Goal: Task Accomplishment & Management: Manage account settings

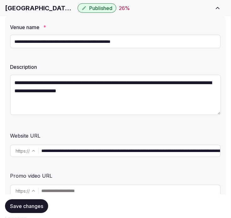
scroll to position [69, 0]
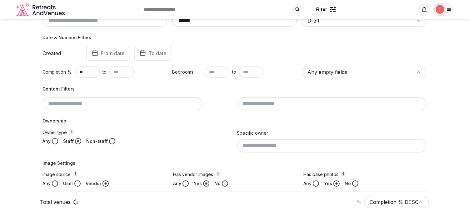
scroll to position [100, 0]
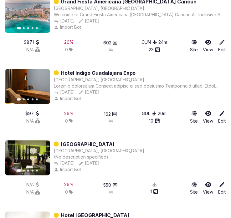
scroll to position [566, 0]
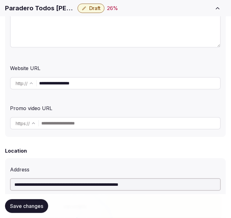
scroll to position [139, 0]
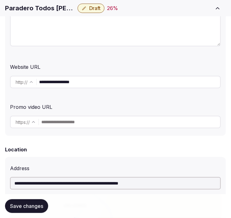
click at [76, 78] on input "**********" at bounding box center [129, 82] width 181 height 13
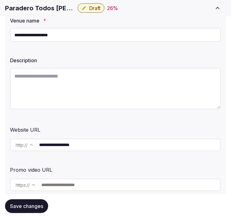
scroll to position [104, 0]
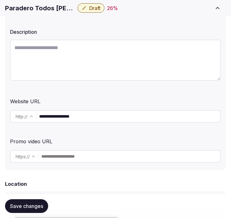
click at [95, 57] on textarea at bounding box center [115, 60] width 211 height 41
paste textarea "**********"
type textarea "**********"
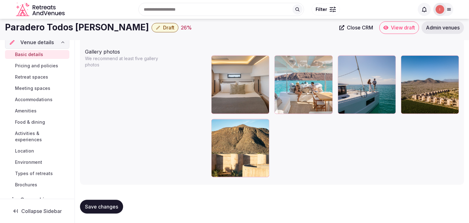
scroll to position [0, 0]
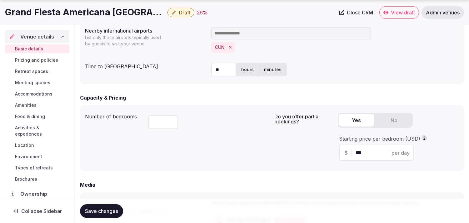
scroll to position [347, 0]
click at [172, 12] on icon "button" at bounding box center [174, 12] width 5 height 5
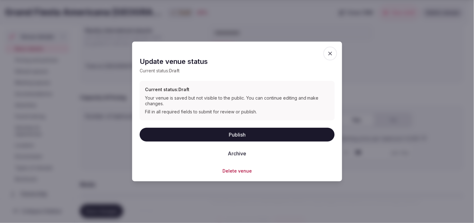
click at [243, 131] on button "Publish" at bounding box center [237, 134] width 195 height 14
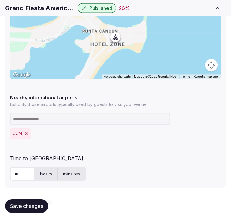
click at [119, 92] on div "Nearby international airports List only those airports typically used by guests…" at bounding box center [115, 100] width 211 height 16
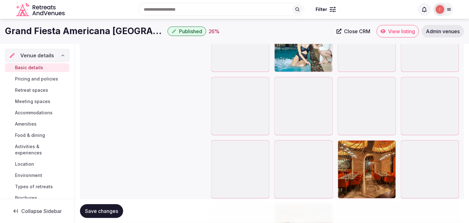
scroll to position [840, 0]
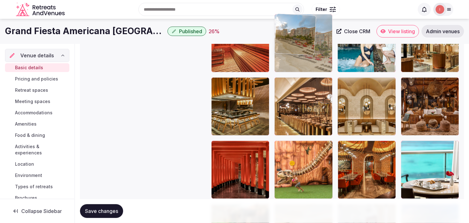
drag, startPoint x: 217, startPoint y: 147, endPoint x: 293, endPoint y: 58, distance: 116.9
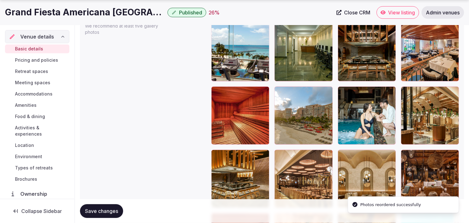
scroll to position [770, 0]
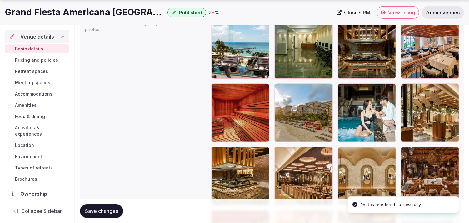
click at [409, 88] on div at bounding box center [406, 88] width 10 height 10
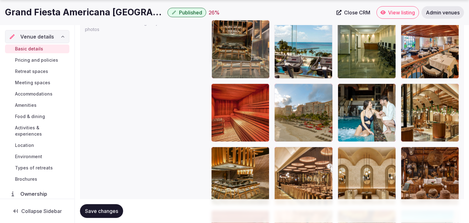
drag, startPoint x: 231, startPoint y: 50, endPoint x: 224, endPoint y: 45, distance: 8.7
click at [224, 45] on body "**********" at bounding box center [234, 56] width 469 height 1653
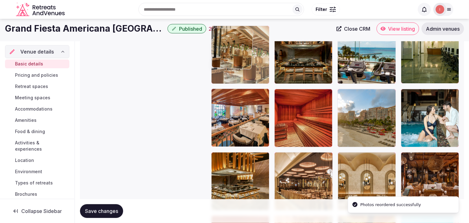
drag, startPoint x: 404, startPoint y: 87, endPoint x: 209, endPoint y: 39, distance: 200.4
click at [209, 39] on body "**********" at bounding box center [234, 61] width 469 height 1653
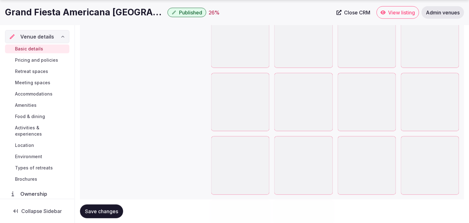
scroll to position [1388, 0]
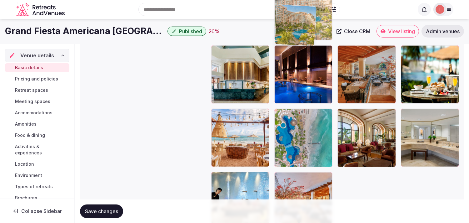
drag, startPoint x: 278, startPoint y: 166, endPoint x: 283, endPoint y: 20, distance: 146.1
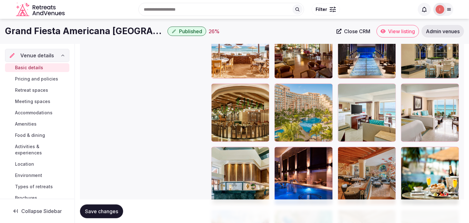
scroll to position [1251, 0]
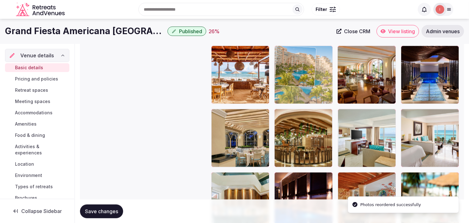
drag, startPoint x: 280, startPoint y: 114, endPoint x: 293, endPoint y: 46, distance: 69.6
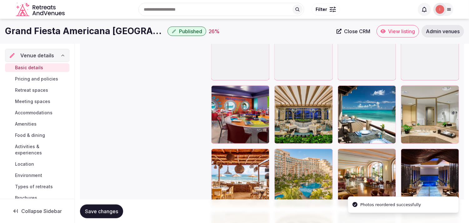
scroll to position [1146, 0]
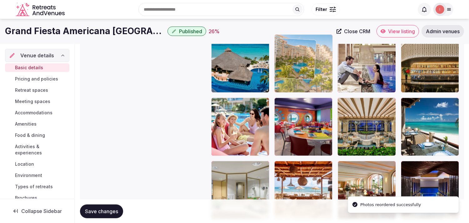
drag, startPoint x: 282, startPoint y: 157, endPoint x: 279, endPoint y: 37, distance: 120.0
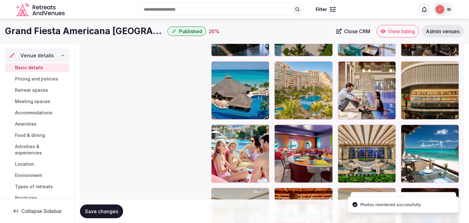
scroll to position [1062, 0]
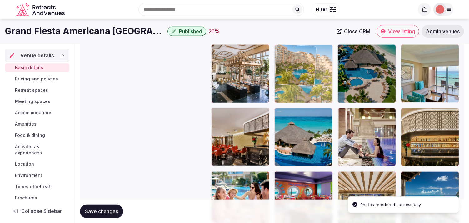
drag, startPoint x: 277, startPoint y: 114, endPoint x: 280, endPoint y: 62, distance: 52.0
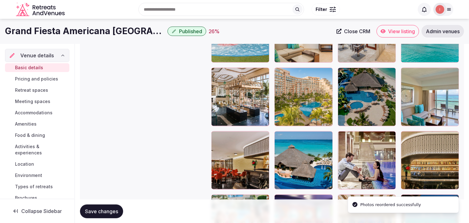
scroll to position [958, 0]
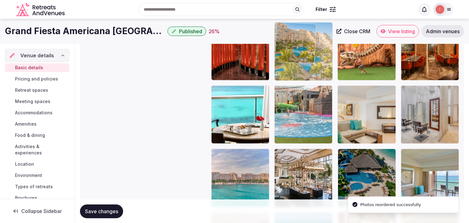
drag, startPoint x: 280, startPoint y: 155, endPoint x: 291, endPoint y: 49, distance: 106.5
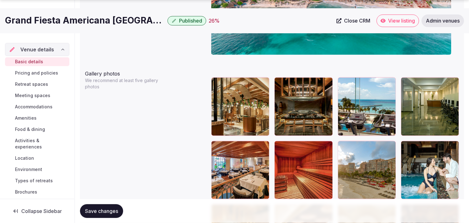
scroll to position [715, 0]
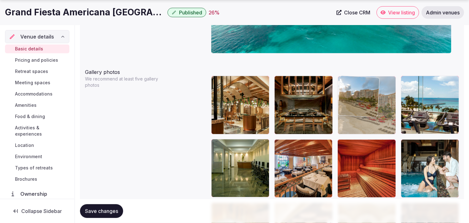
drag, startPoint x: 343, startPoint y: 144, endPoint x: 266, endPoint y: 94, distance: 91.5
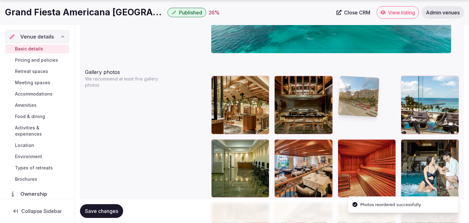
click at [343, 117] on img at bounding box center [358, 95] width 41 height 41
drag, startPoint x: 343, startPoint y: 143, endPoint x: 269, endPoint y: 93, distance: 88.8
click at [269, 93] on body "**********" at bounding box center [234, 111] width 469 height 1653
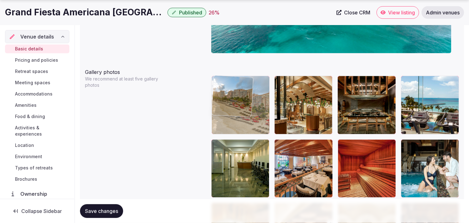
drag, startPoint x: 340, startPoint y: 80, endPoint x: 239, endPoint y: 86, distance: 101.1
click at [239, 86] on body "**********" at bounding box center [234, 111] width 469 height 1653
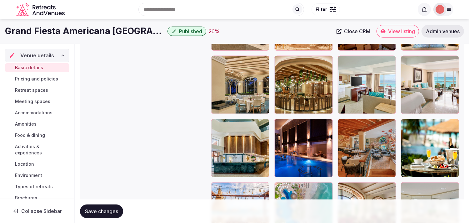
scroll to position [1291, 0]
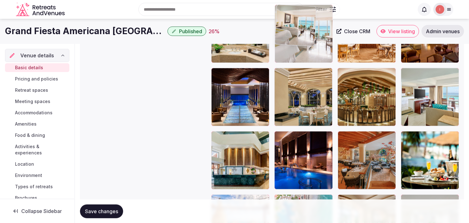
drag, startPoint x: 406, startPoint y: 71, endPoint x: 307, endPoint y: 45, distance: 102.4
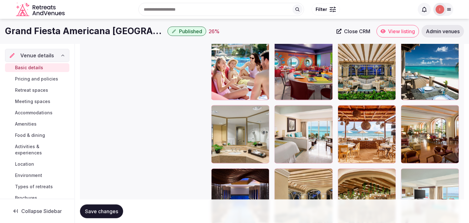
scroll to position [1152, 0]
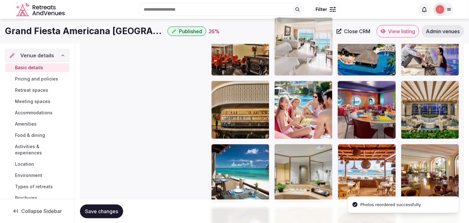
drag, startPoint x: 280, startPoint y: 148, endPoint x: 292, endPoint y: 51, distance: 98.5
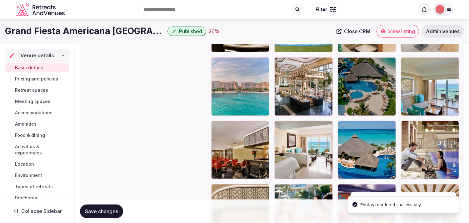
scroll to position [1048, 0]
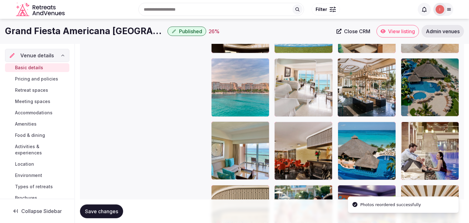
drag, startPoint x: 280, startPoint y: 123, endPoint x: 288, endPoint y: 64, distance: 60.2
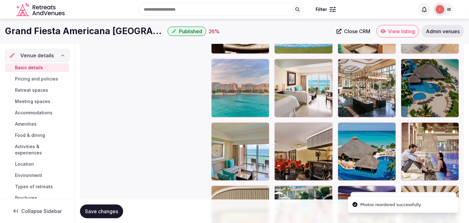
scroll to position [944, 0]
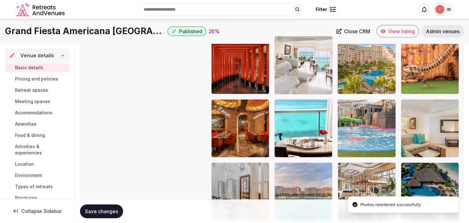
drag, startPoint x: 279, startPoint y: 166, endPoint x: 307, endPoint y: 63, distance: 106.9
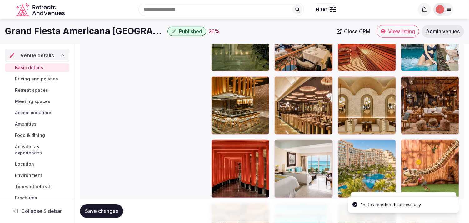
scroll to position [840, 0]
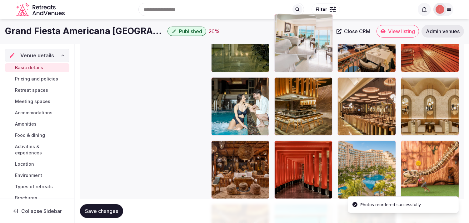
drag, startPoint x: 282, startPoint y: 144, endPoint x: 298, endPoint y: 51, distance: 94.9
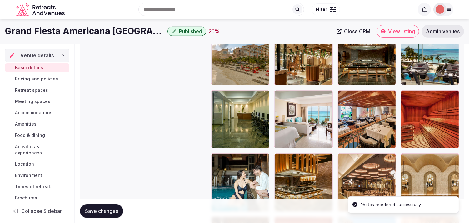
scroll to position [736, 0]
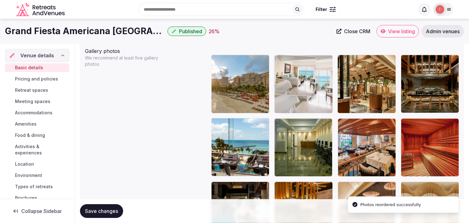
drag, startPoint x: 282, startPoint y: 121, endPoint x: 284, endPoint y: 87, distance: 34.2
click at [284, 87] on body "**********" at bounding box center [234, 90] width 469 height 1653
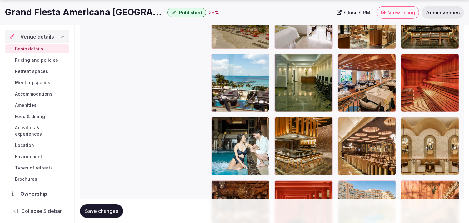
scroll to position [840, 0]
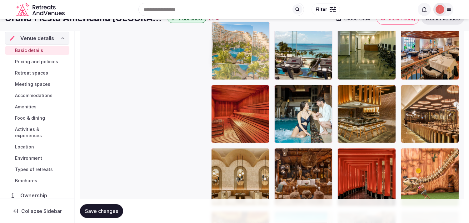
drag, startPoint x: 346, startPoint y: 145, endPoint x: 211, endPoint y: 34, distance: 174.8
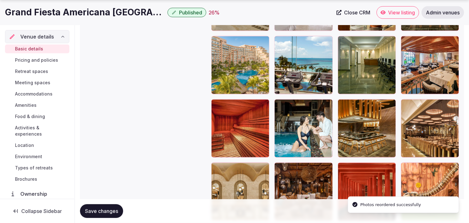
scroll to position [830, 0]
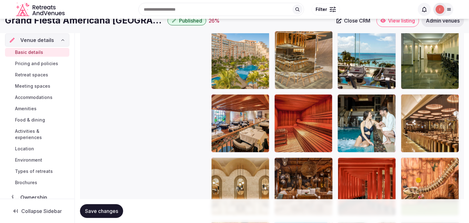
drag, startPoint x: 345, startPoint y: 89, endPoint x: 309, endPoint y: 42, distance: 59.1
click at [309, 42] on body "**********" at bounding box center [234, 3] width 469 height 1653
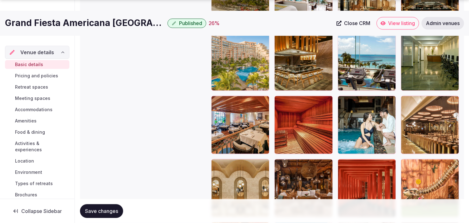
scroll to position [856, 0]
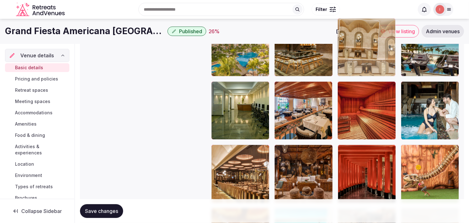
drag, startPoint x: 215, startPoint y: 129, endPoint x: 342, endPoint y: 33, distance: 159.1
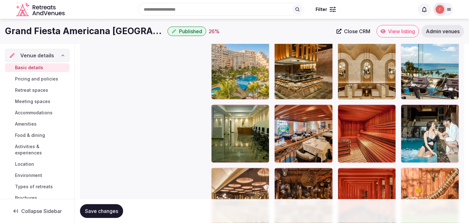
scroll to position [800, 0]
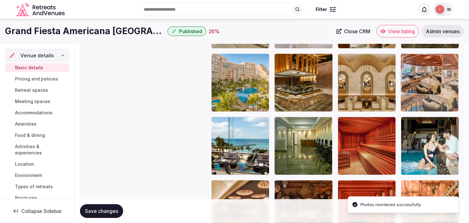
drag, startPoint x: 276, startPoint y: 119, endPoint x: 407, endPoint y: 79, distance: 136.4
click at [407, 79] on body "**********" at bounding box center [234, 26] width 469 height 1653
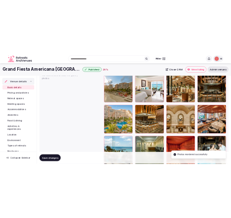
scroll to position [731, 0]
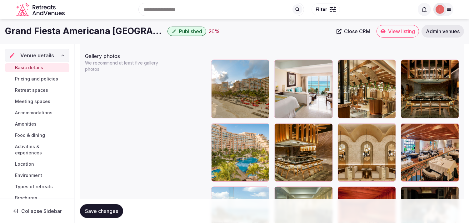
click at [96, 216] on button "Save changes" at bounding box center [101, 211] width 43 height 14
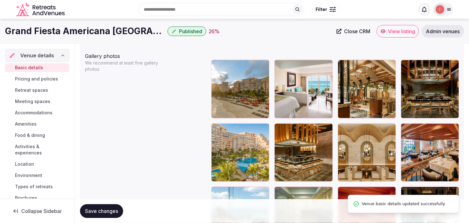
click at [359, 30] on span "Close CRM" at bounding box center [357, 31] width 26 height 6
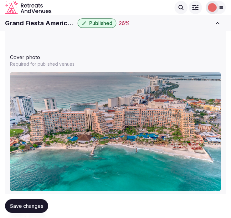
click at [56, 23] on h1 "Grand Fiesta Americana Coral Beach Cancun" at bounding box center [40, 23] width 70 height 9
copy div "Grand Fiesta Americana Coral Beach Cancun"
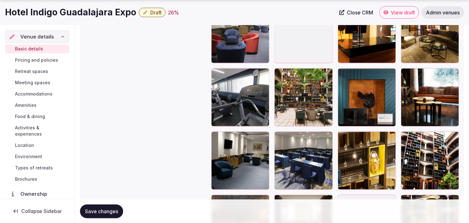
scroll to position [1291, 0]
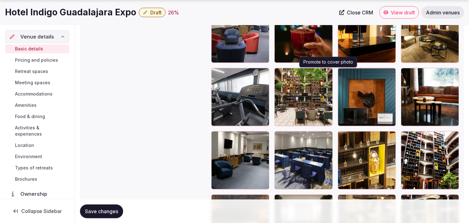
click at [236, 73] on icon "button" at bounding box center [326, 74] width 3 height 4
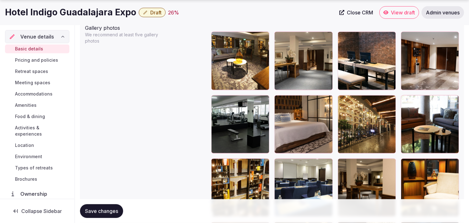
scroll to position [770, 0]
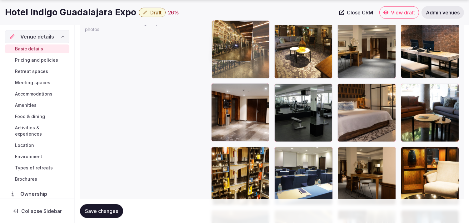
drag, startPoint x: 342, startPoint y: 89, endPoint x: 217, endPoint y: 50, distance: 130.6
click at [217, 50] on body "**********" at bounding box center [234, 56] width 469 height 1653
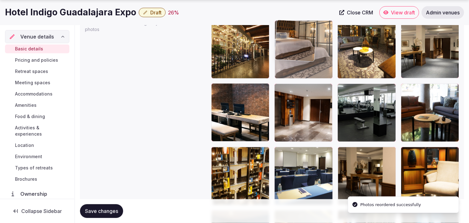
drag, startPoint x: 345, startPoint y: 88, endPoint x: 301, endPoint y: 47, distance: 60.2
click at [236, 47] on body "**********" at bounding box center [234, 56] width 469 height 1653
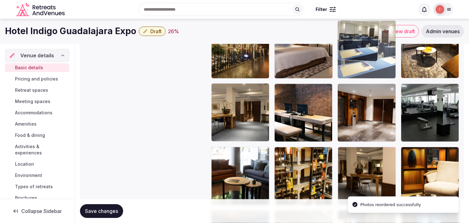
drag, startPoint x: 280, startPoint y: 154, endPoint x: 360, endPoint y: 57, distance: 126.8
click at [236, 55] on body "**********" at bounding box center [234, 56] width 469 height 1653
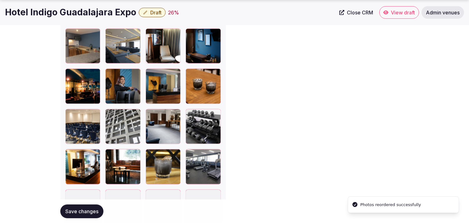
scroll to position [105, 0]
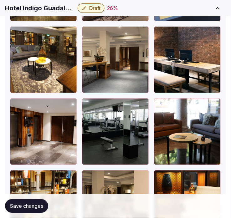
click at [57, 8] on h1 "Hotel Indigo Guadalajara Expo" at bounding box center [40, 8] width 70 height 9
copy div "Hotel Indigo Guadalajara Expo"
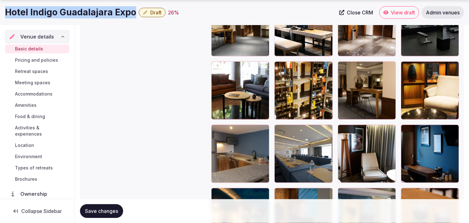
scroll to position [840, 0]
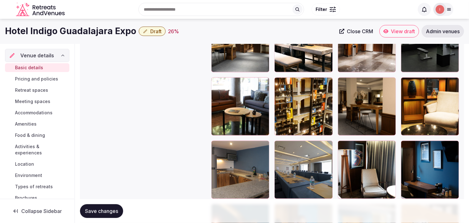
drag, startPoint x: 280, startPoint y: 82, endPoint x: 241, endPoint y: 51, distance: 50.0
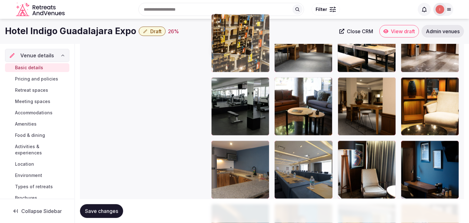
drag, startPoint x: 278, startPoint y: 82, endPoint x: 228, endPoint y: 56, distance: 56.5
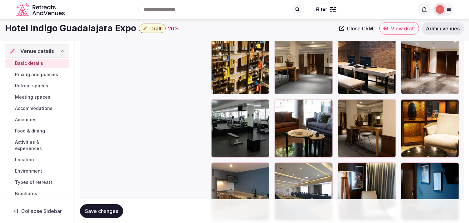
scroll to position [805, 0]
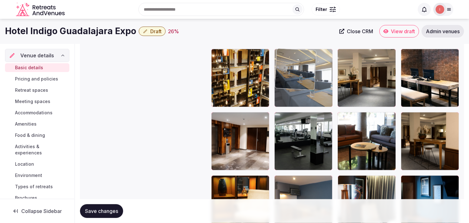
drag, startPoint x: 277, startPoint y: 185, endPoint x: 293, endPoint y: 91, distance: 95.4
click at [236, 83] on body "**********" at bounding box center [234, 21] width 469 height 1653
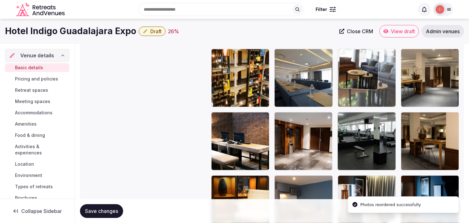
drag, startPoint x: 339, startPoint y: 116, endPoint x: 346, endPoint y: 74, distance: 42.4
click at [236, 74] on body "**********" at bounding box center [234, 21] width 469 height 1653
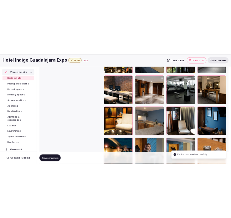
scroll to position [910, 0]
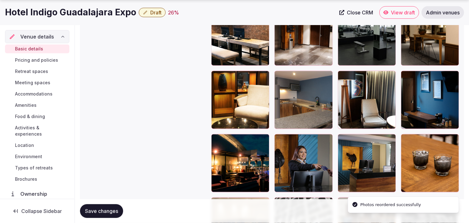
click at [106, 203] on div "Save changes" at bounding box center [272, 211] width 384 height 24
click at [101, 213] on span "Save changes" at bounding box center [101, 211] width 33 height 6
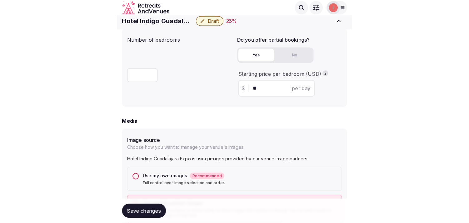
scroll to position [493, 0]
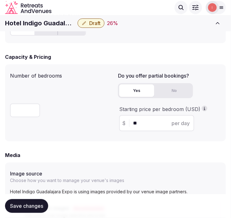
click at [93, 24] on span "Draft" at bounding box center [94, 23] width 11 height 6
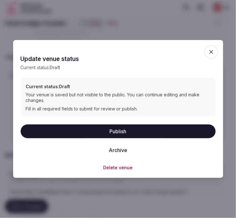
click at [125, 131] on button "Publish" at bounding box center [118, 131] width 195 height 14
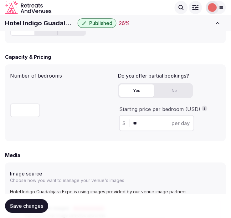
click at [52, 24] on h1 "Hotel Indigo Guadalajara Expo" at bounding box center [40, 23] width 70 height 9
copy div "Hotel Indigo Guadalajara Expo"
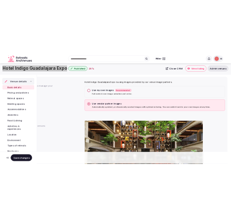
scroll to position [89, 0]
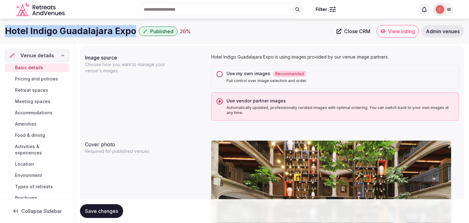
click at [236, 33] on span "Close CRM" at bounding box center [357, 31] width 26 height 6
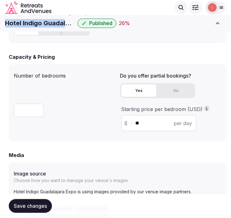
scroll to position [105, 0]
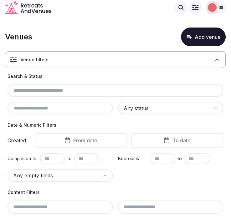
click at [113, 90] on input "text" at bounding box center [115, 91] width 211 height 8
paste input "**********"
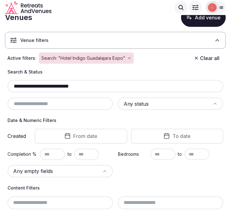
scroll to position [11, 0]
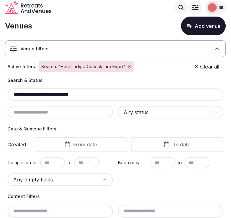
click at [48, 95] on input "**********" at bounding box center [115, 95] width 211 height 8
paste input "**********"
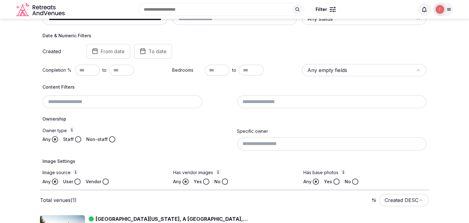
scroll to position [57, 0]
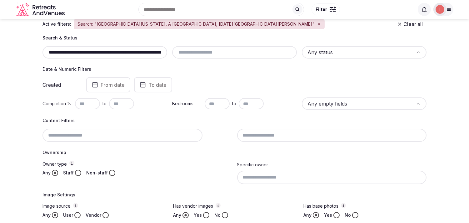
click at [107, 52] on input "**********" at bounding box center [105, 52] width 120 height 8
paste input "text"
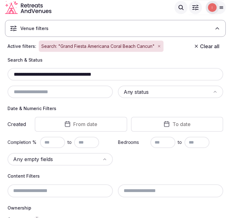
scroll to position [23, 0]
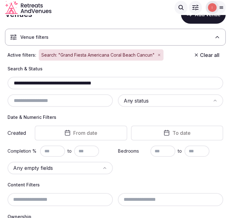
click at [56, 85] on input "**********" at bounding box center [115, 83] width 211 height 8
paste input "text"
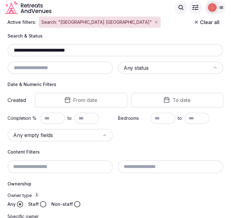
scroll to position [46, 0]
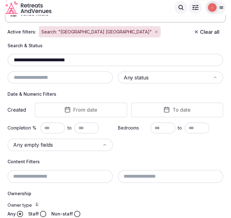
drag, startPoint x: 82, startPoint y: 58, endPoint x: 1, endPoint y: 58, distance: 80.3
click at [1, 58] on section "**********" at bounding box center [115, 198] width 231 height 459
paste input "******"
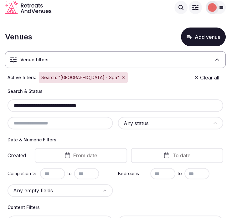
click at [59, 107] on input "**********" at bounding box center [115, 106] width 211 height 8
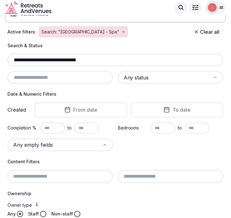
scroll to position [11, 0]
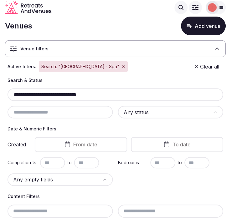
click at [58, 96] on input "**********" at bounding box center [115, 95] width 211 height 8
paste input "text"
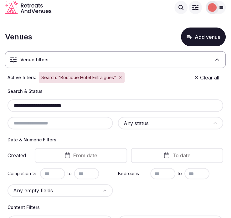
drag, startPoint x: 58, startPoint y: 103, endPoint x: 4, endPoint y: 102, distance: 54.1
paste input "text"
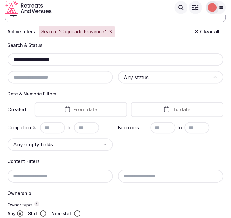
scroll to position [46, 0]
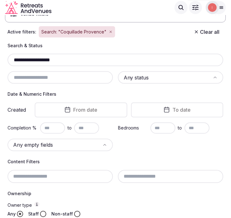
drag, startPoint x: 76, startPoint y: 54, endPoint x: 8, endPoint y: 53, distance: 67.2
click at [8, 53] on div "**********" at bounding box center [116, 63] width 216 height 41
click at [48, 57] on input "**********" at bounding box center [115, 60] width 211 height 8
click at [48, 58] on input "**********" at bounding box center [115, 60] width 211 height 8
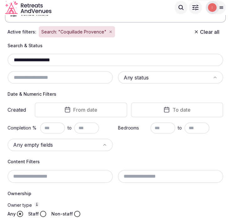
paste input "*******"
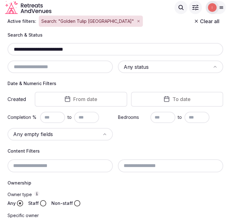
scroll to position [46, 0]
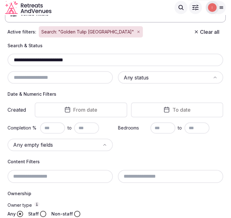
click at [48, 65] on div "**********" at bounding box center [116, 60] width 216 height 13
click at [48, 61] on input "**********" at bounding box center [115, 60] width 211 height 8
paste input "text"
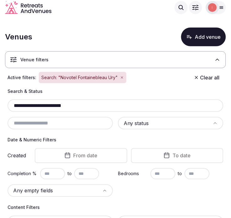
click at [38, 106] on input "**********" at bounding box center [115, 106] width 211 height 8
paste input "**********"
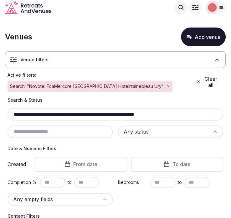
paste input "text"
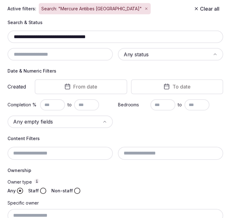
scroll to position [69, 0]
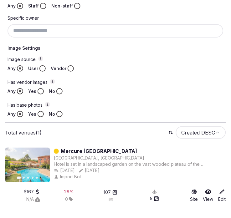
scroll to position [254, 0]
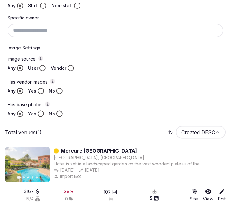
type input "**********"
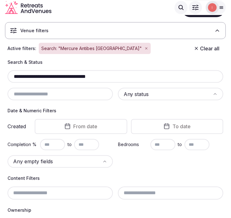
scroll to position [0, 0]
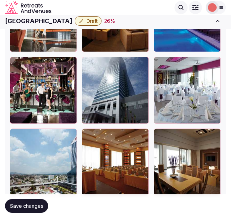
scroll to position [999, 0]
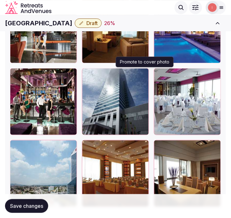
click at [144, 73] on icon "button" at bounding box center [142, 74] width 5 height 5
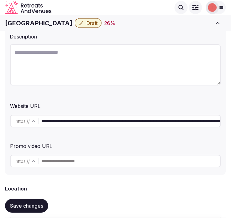
scroll to position [96, 0]
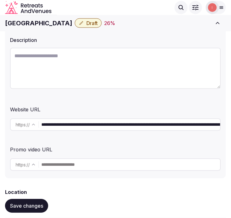
click at [113, 125] on input "**********" at bounding box center [130, 124] width 179 height 13
click at [113, 126] on input "**********" at bounding box center [130, 124] width 179 height 13
click at [29, 26] on h1 "[GEOGRAPHIC_DATA]" at bounding box center [38, 23] width 67 height 9
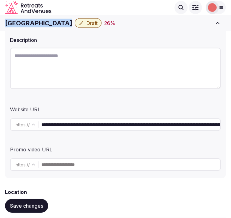
click at [29, 26] on h1 "[GEOGRAPHIC_DATA]" at bounding box center [38, 23] width 67 height 9
copy div "[GEOGRAPHIC_DATA]"
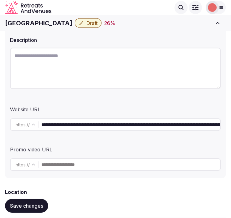
drag, startPoint x: 144, startPoint y: 101, endPoint x: 152, endPoint y: 81, distance: 20.9
click at [144, 98] on div "**********" at bounding box center [115, 83] width 221 height 189
paste textarea "**********"
click at [152, 71] on textarea at bounding box center [115, 68] width 211 height 41
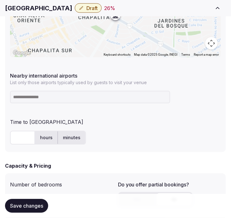
scroll to position [409, 0]
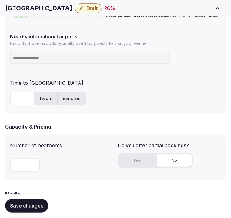
type textarea "**********"
click at [63, 54] on input at bounding box center [90, 58] width 160 height 13
type input "***"
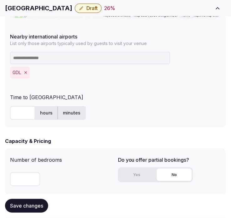
click at [20, 113] on input "text" at bounding box center [22, 113] width 25 height 14
type input "**"
click at [36, 207] on span "Save changes" at bounding box center [26, 206] width 33 height 6
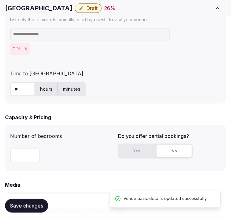
scroll to position [478, 0]
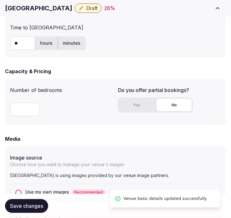
click at [147, 108] on button "Yes" at bounding box center [136, 105] width 35 height 13
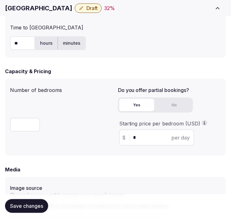
drag, startPoint x: 143, startPoint y: 142, endPoint x: 138, endPoint y: 141, distance: 4.3
click at [138, 141] on div "$ * per day" at bounding box center [156, 137] width 75 height 16
click at [138, 138] on input "*" at bounding box center [162, 138] width 58 height 8
type input "***"
click at [22, 207] on span "Save changes" at bounding box center [26, 206] width 33 height 6
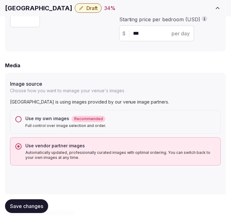
click at [29, 209] on span "Save changes" at bounding box center [26, 206] width 33 height 6
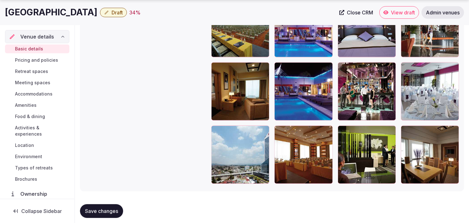
scroll to position [798, 0]
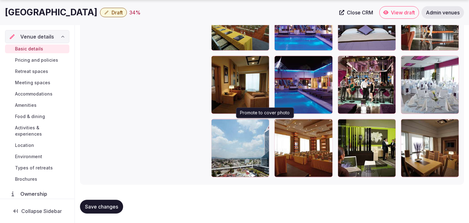
click at [230, 125] on icon "button" at bounding box center [263, 125] width 3 height 4
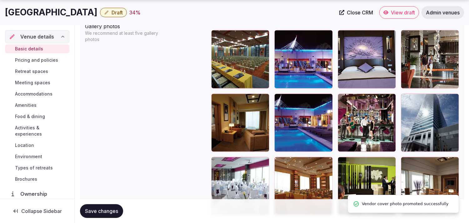
scroll to position [764, 0]
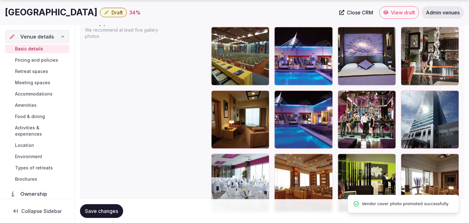
click at [230, 96] on icon "button" at bounding box center [452, 96] width 5 height 5
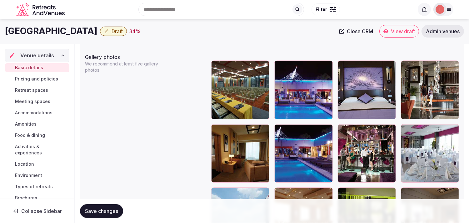
scroll to position [729, 0]
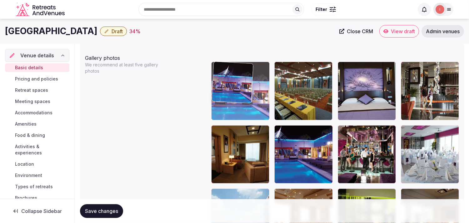
drag, startPoint x: 278, startPoint y: 67, endPoint x: 246, endPoint y: 67, distance: 31.6
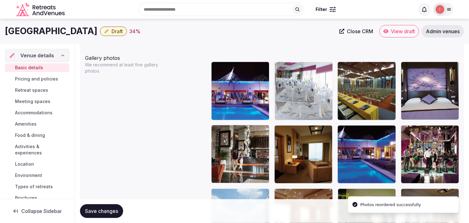
drag, startPoint x: 405, startPoint y: 131, endPoint x: 297, endPoint y: 86, distance: 117.0
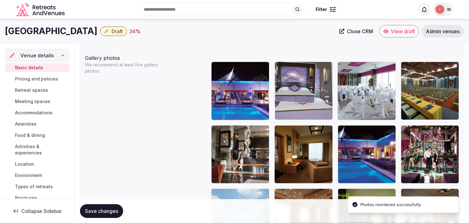
drag, startPoint x: 406, startPoint y: 68, endPoint x: 303, endPoint y: 70, distance: 103.2
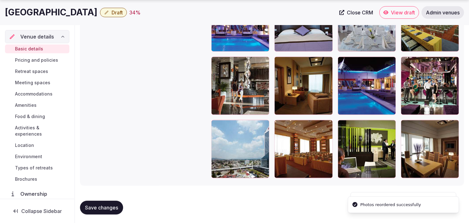
scroll to position [798, 0]
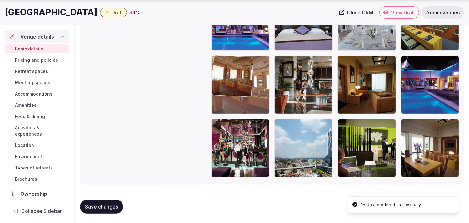
drag, startPoint x: 279, startPoint y: 122, endPoint x: 238, endPoint y: 80, distance: 59.2
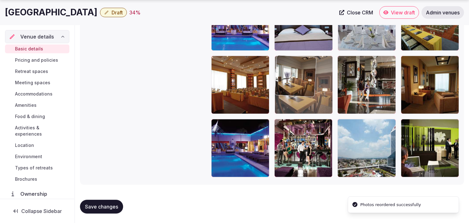
drag, startPoint x: 404, startPoint y: 123, endPoint x: 307, endPoint y: 77, distance: 107.6
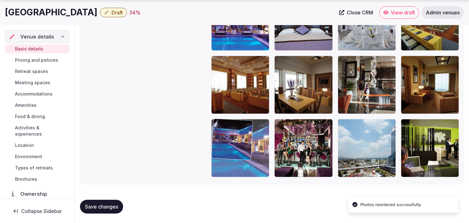
drag, startPoint x: 215, startPoint y: 128, endPoint x: 229, endPoint y: 126, distance: 14.0
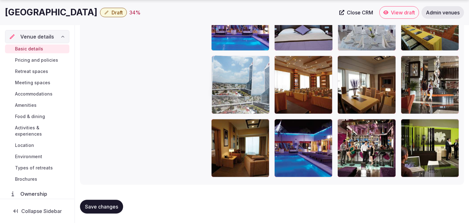
drag, startPoint x: 346, startPoint y: 123, endPoint x: 241, endPoint y: 78, distance: 114.6
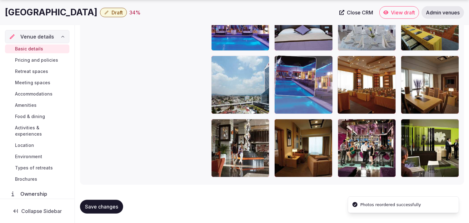
drag, startPoint x: 277, startPoint y: 124, endPoint x: 283, endPoint y: 80, distance: 44.6
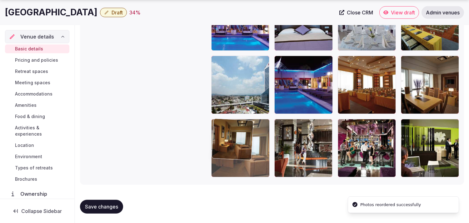
drag, startPoint x: 282, startPoint y: 125, endPoint x: 232, endPoint y: 130, distance: 50.9
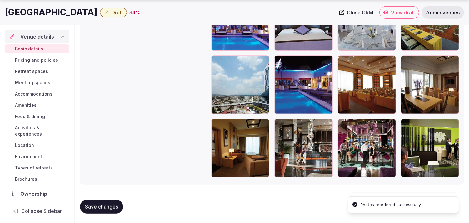
click at [96, 208] on span "Save changes" at bounding box center [101, 206] width 33 height 6
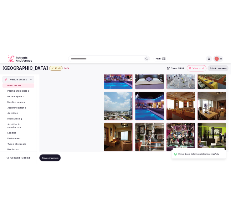
scroll to position [729, 0]
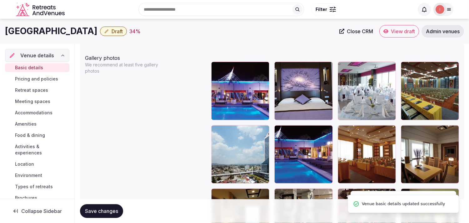
click at [127, 34] on button "Draft" at bounding box center [113, 31] width 27 height 9
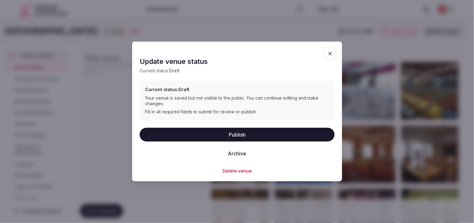
click at [226, 129] on button "Publish" at bounding box center [237, 134] width 195 height 14
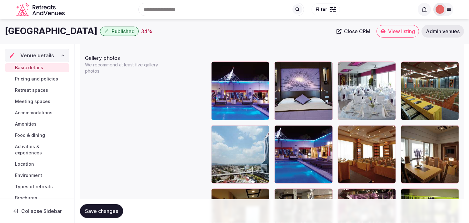
click at [82, 30] on h1 "Hotel Riu Plaza Guadalajara" at bounding box center [51, 31] width 93 height 12
click at [82, 31] on h1 "Hotel Riu Plaza Guadalajara" at bounding box center [51, 31] width 93 height 12
copy div "Hotel Riu Plaza Guadalajara"
click at [230, 32] on span "Close CRM" at bounding box center [357, 31] width 26 height 6
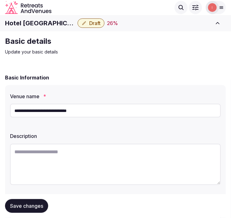
click at [44, 26] on h1 "Hotel [GEOGRAPHIC_DATA]" at bounding box center [40, 23] width 70 height 9
copy div "Hotel [GEOGRAPHIC_DATA]"
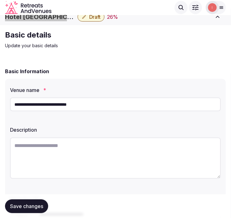
scroll to position [104, 0]
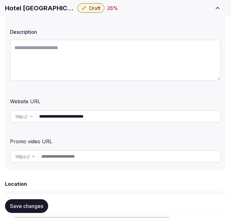
click at [110, 114] on input "**********" at bounding box center [129, 116] width 181 height 13
click at [94, 59] on textarea at bounding box center [115, 60] width 211 height 41
paste textarea "**********"
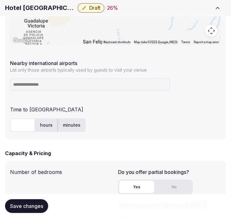
scroll to position [382, 0]
type textarea "**********"
click at [49, 10] on h1 "Hotel [GEOGRAPHIC_DATA]" at bounding box center [40, 8] width 70 height 9
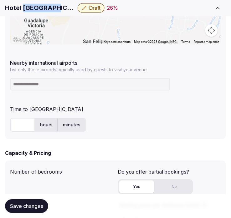
click at [49, 10] on h1 "Hotel [GEOGRAPHIC_DATA]" at bounding box center [40, 8] width 70 height 9
click at [68, 80] on input at bounding box center [90, 84] width 160 height 13
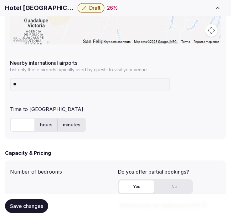
type input "***"
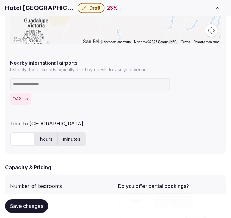
click at [18, 143] on input "text" at bounding box center [22, 140] width 25 height 14
click at [21, 141] on input "text" at bounding box center [22, 140] width 25 height 14
type input "**"
click at [131, 138] on div "** hours minutes" at bounding box center [115, 140] width 211 height 14
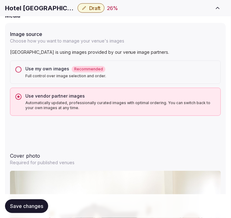
scroll to position [660, 0]
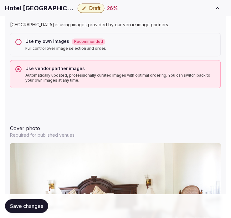
click at [30, 208] on span "Save changes" at bounding box center [26, 206] width 33 height 6
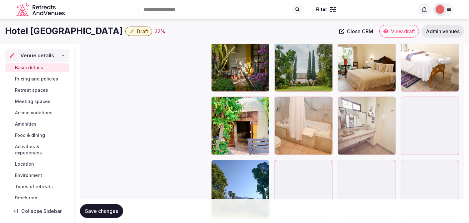
scroll to position [1102, 0]
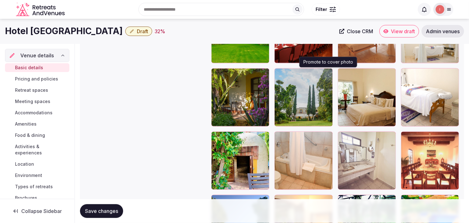
click at [230, 75] on button "button" at bounding box center [327, 75] width 8 height 8
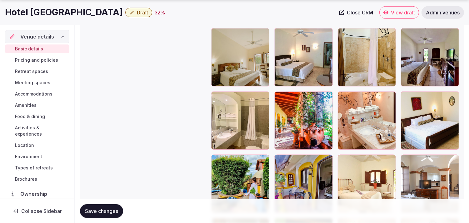
scroll to position [865, 0]
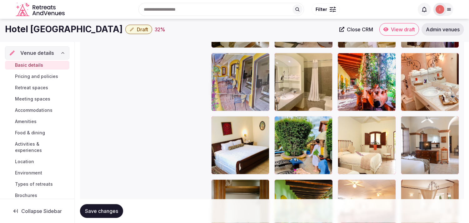
drag, startPoint x: 280, startPoint y: 117, endPoint x: 252, endPoint y: 37, distance: 84.4
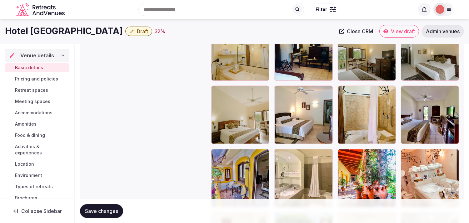
scroll to position [760, 0]
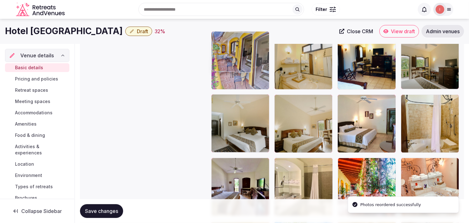
drag, startPoint x: 216, startPoint y: 162, endPoint x: 230, endPoint y: 53, distance: 109.4
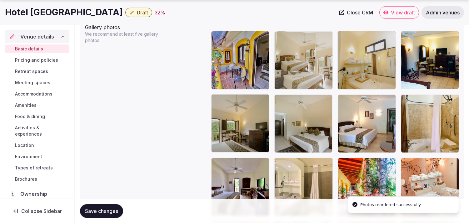
drag, startPoint x: 279, startPoint y: 101, endPoint x: 284, endPoint y: 57, distance: 44.4
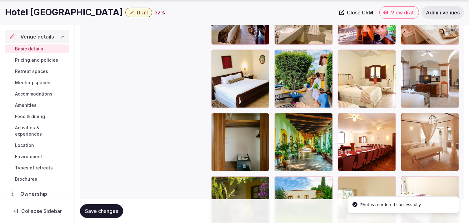
scroll to position [933, 0]
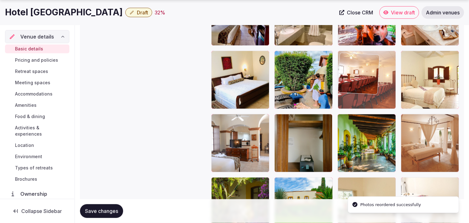
drag, startPoint x: 339, startPoint y: 113, endPoint x: 354, endPoint y: 40, distance: 75.2
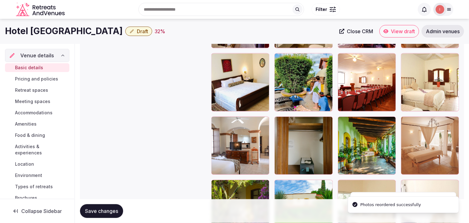
scroll to position [823, 0]
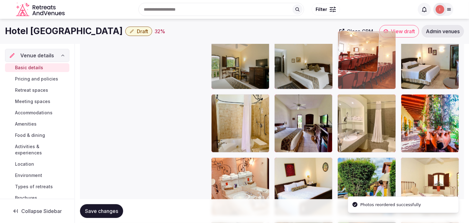
drag, startPoint x: 342, startPoint y: 159, endPoint x: 351, endPoint y: 63, distance: 96.4
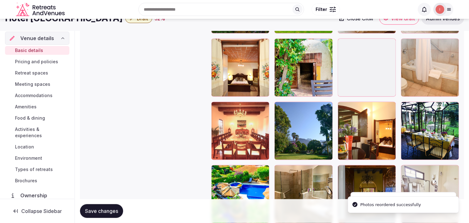
scroll to position [1101, 0]
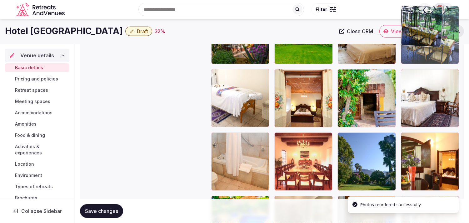
drag, startPoint x: 410, startPoint y: 138, endPoint x: 407, endPoint y: 43, distance: 95.4
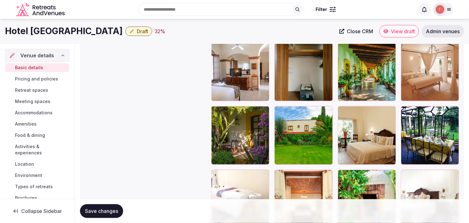
scroll to position [996, 0]
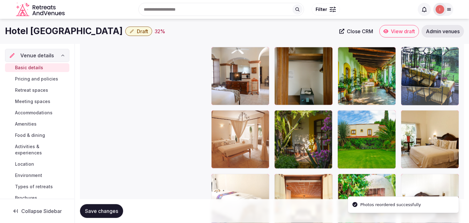
drag, startPoint x: 409, startPoint y: 113, endPoint x: 416, endPoint y: 71, distance: 42.8
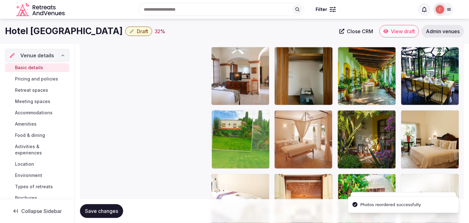
drag, startPoint x: 339, startPoint y: 116, endPoint x: 240, endPoint y: 115, distance: 99.1
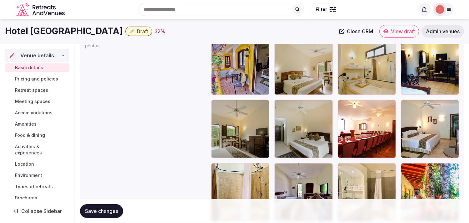
scroll to position [754, 0]
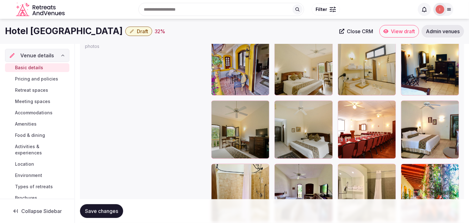
click at [230, 103] on icon at bounding box center [343, 106] width 8 height 8
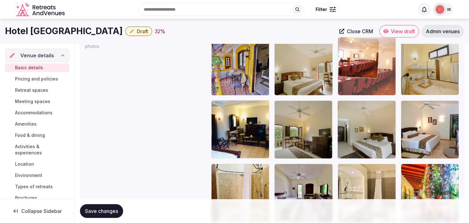
drag, startPoint x: 348, startPoint y: 75, endPoint x: 346, endPoint y: 67, distance: 8.3
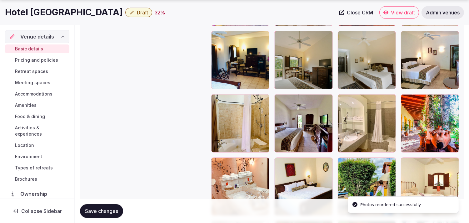
scroll to position [927, 0]
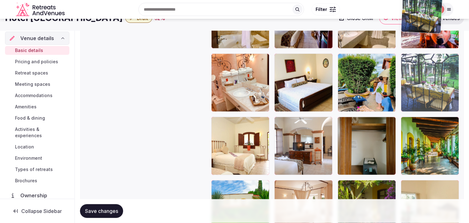
drag, startPoint x: 407, startPoint y: 123, endPoint x: 400, endPoint y: 33, distance: 89.9
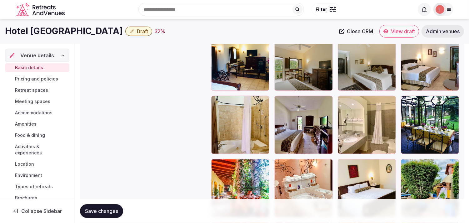
scroll to position [820, 0]
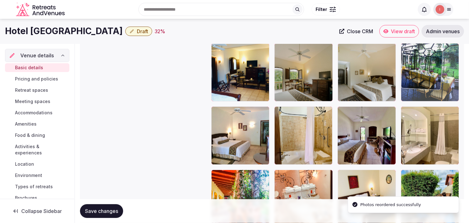
drag, startPoint x: 402, startPoint y: 102, endPoint x: 402, endPoint y: 38, distance: 63.5
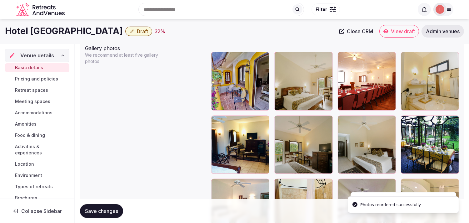
scroll to position [736, 0]
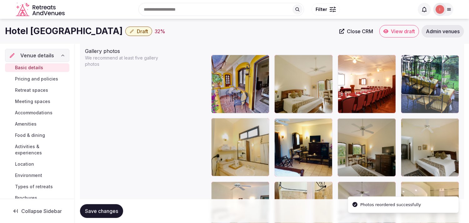
drag, startPoint x: 411, startPoint y: 123, endPoint x: 403, endPoint y: 75, distance: 49.2
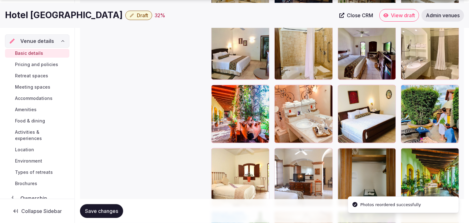
scroll to position [910, 0]
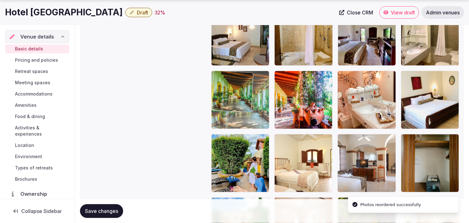
drag, startPoint x: 404, startPoint y: 137, endPoint x: 214, endPoint y: 99, distance: 193.6
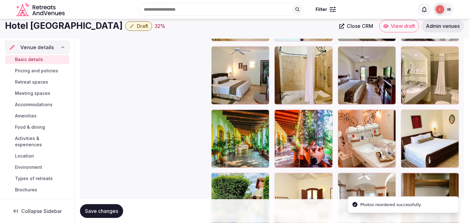
scroll to position [840, 0]
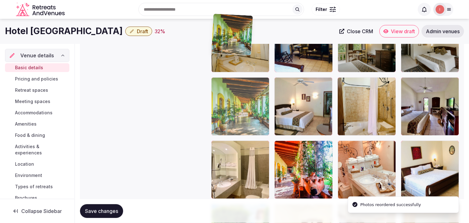
drag, startPoint x: 218, startPoint y: 144, endPoint x: 220, endPoint y: 54, distance: 90.4
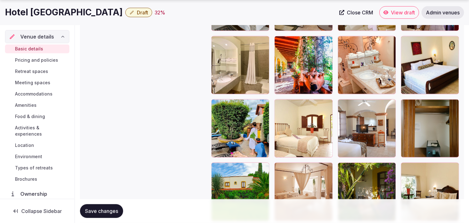
scroll to position [1014, 0]
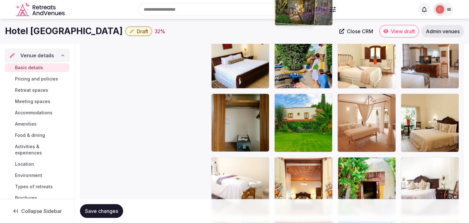
drag, startPoint x: 343, startPoint y: 101, endPoint x: 295, endPoint y: 25, distance: 89.7
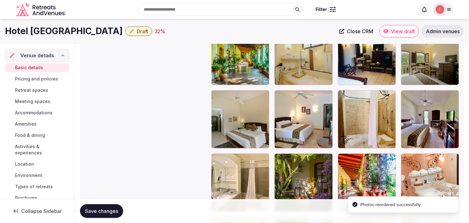
scroll to position [823, 0]
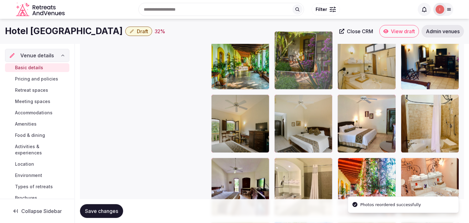
drag, startPoint x: 276, startPoint y: 167, endPoint x: 282, endPoint y: 54, distance: 112.7
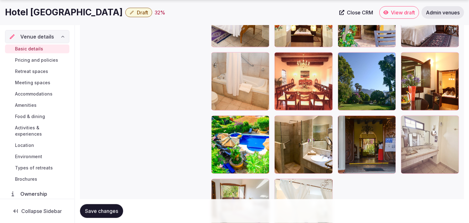
scroll to position [1205, 0]
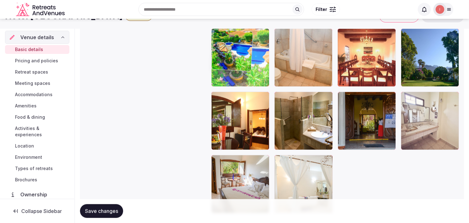
drag, startPoint x: 214, startPoint y: 95, endPoint x: 239, endPoint y: 43, distance: 57.5
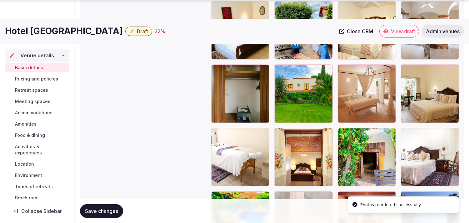
scroll to position [1064, 0]
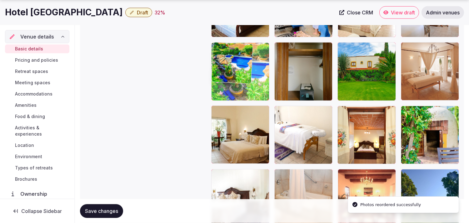
drag, startPoint x: 217, startPoint y: 172, endPoint x: 232, endPoint y: 64, distance: 109.2
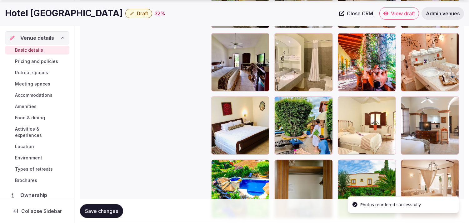
scroll to position [960, 0]
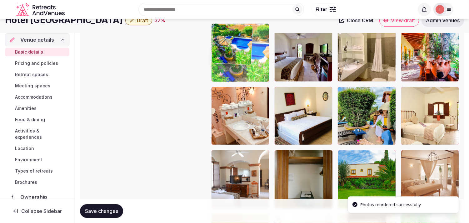
drag, startPoint x: 217, startPoint y: 148, endPoint x: 237, endPoint y: 41, distance: 108.8
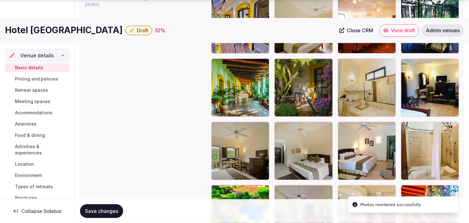
scroll to position [818, 0]
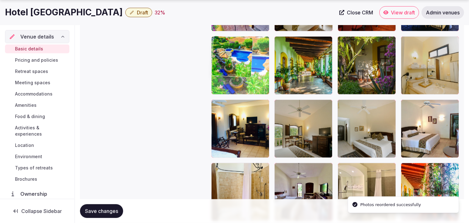
drag, startPoint x: 218, startPoint y: 165, endPoint x: 236, endPoint y: 66, distance: 100.8
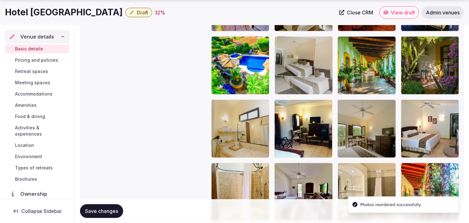
drag, startPoint x: 344, startPoint y: 104, endPoint x: 295, endPoint y: 62, distance: 65.0
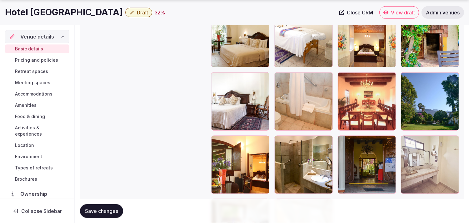
scroll to position [1165, 0]
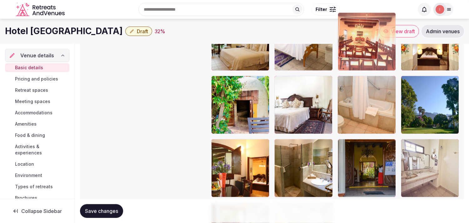
drag, startPoint x: 342, startPoint y: 74, endPoint x: 344, endPoint y: 48, distance: 26.7
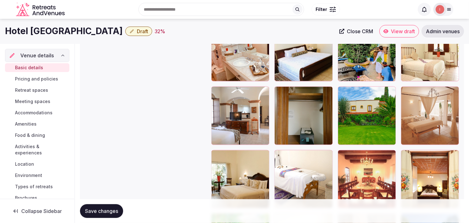
scroll to position [1013, 0]
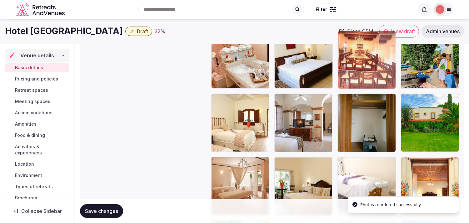
drag, startPoint x: 342, startPoint y: 166, endPoint x: 345, endPoint y: 55, distance: 110.7
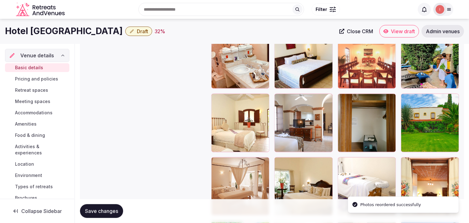
scroll to position [909, 0]
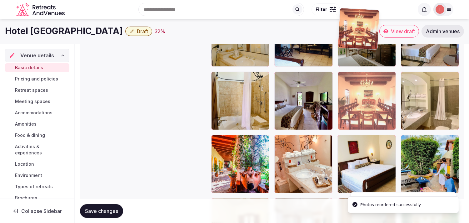
drag, startPoint x: 357, startPoint y: 86, endPoint x: 334, endPoint y: 52, distance: 41.1
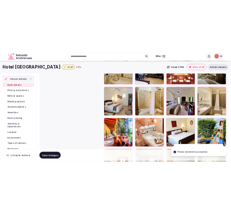
scroll to position [805, 0]
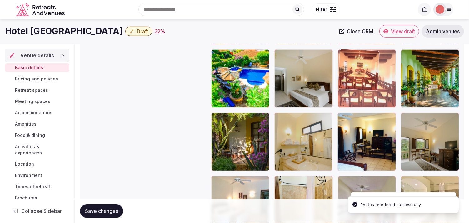
drag, startPoint x: 341, startPoint y: 116, endPoint x: 335, endPoint y: 77, distance: 39.3
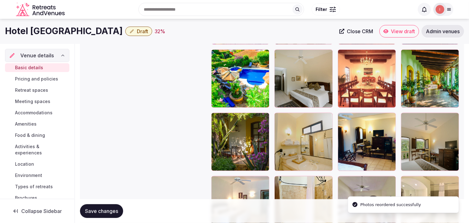
click at [92, 208] on span "Save changes" at bounding box center [101, 211] width 33 height 6
click at [94, 208] on span "Save changes" at bounding box center [101, 211] width 33 height 6
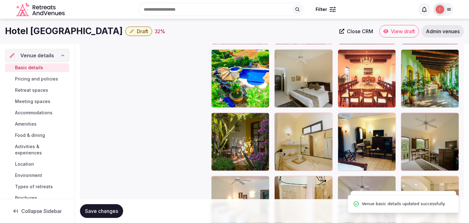
click at [148, 32] on span "Draft" at bounding box center [142, 31] width 11 height 6
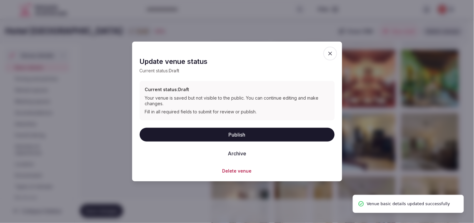
click at [229, 130] on button "Publish" at bounding box center [237, 134] width 195 height 14
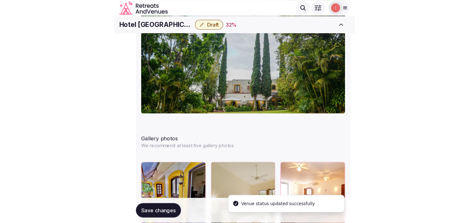
scroll to position [329, 0]
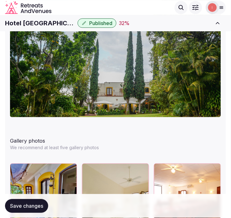
click at [35, 23] on h1 "Hotel Hacienda Los Laureles - Spa" at bounding box center [40, 23] width 70 height 9
copy div "Hotel Hacienda Los Laureles - Spa"
drag, startPoint x: 20, startPoint y: 211, endPoint x: 25, endPoint y: 209, distance: 5.9
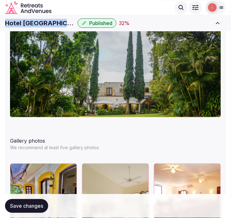
click at [21, 211] on button "Save changes" at bounding box center [26, 206] width 43 height 14
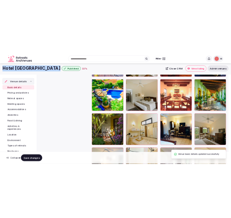
scroll to position [293, 0]
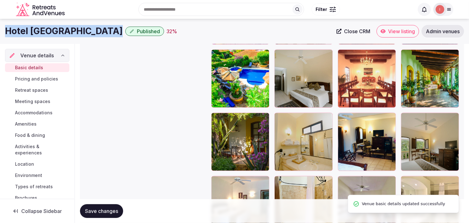
click at [230, 26] on link "Close CRM" at bounding box center [353, 31] width 41 height 13
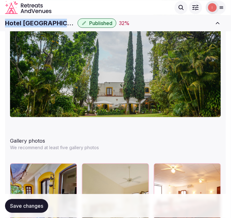
scroll to position [329, 0]
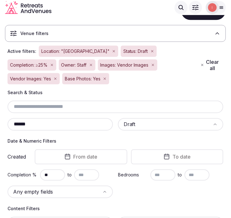
scroll to position [38, 0]
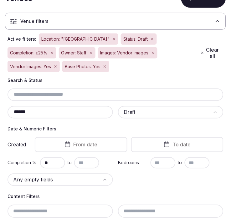
drag, startPoint x: 43, startPoint y: 111, endPoint x: -4, endPoint y: 110, distance: 46.6
click at [0, 110] on html "Search Popular Destinations Toscana, Italy Riviera Maya, Mexico Indonesia, Bali…" at bounding box center [115, 71] width 231 height 218
paste input "**********"
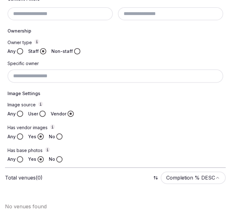
scroll to position [234, 0]
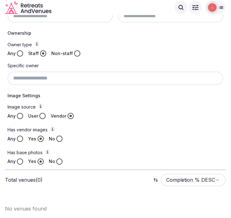
click at [56, 77] on input at bounding box center [116, 78] width 216 height 13
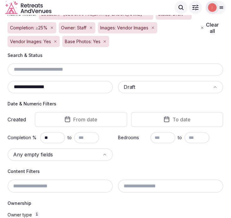
scroll to position [60, 0]
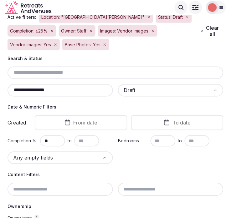
drag, startPoint x: 54, startPoint y: 91, endPoint x: 8, endPoint y: 94, distance: 46.0
click at [8, 94] on div "**********" at bounding box center [60, 90] width 105 height 13
paste input "text"
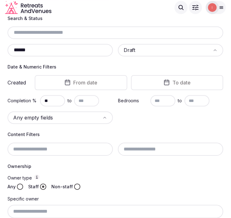
scroll to position [60, 0]
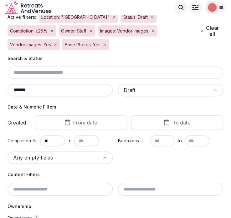
drag, startPoint x: 48, startPoint y: 93, endPoint x: 8, endPoint y: 94, distance: 40.3
click at [8, 94] on div "******" at bounding box center [60, 90] width 105 height 13
paste input "******"
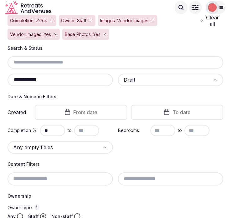
scroll to position [8, 0]
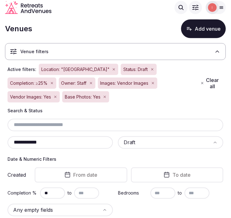
drag, startPoint x: 43, startPoint y: 142, endPoint x: 3, endPoint y: 134, distance: 40.2
paste input "text"
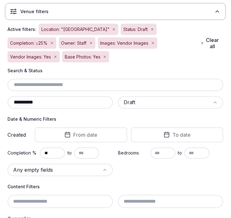
scroll to position [60, 0]
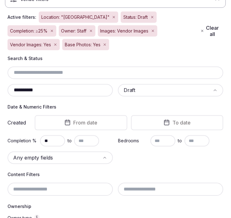
drag, startPoint x: 52, startPoint y: 91, endPoint x: 4, endPoint y: 93, distance: 48.2
click at [4, 93] on section "**********" at bounding box center [115, 174] width 231 height 439
paste input "text"
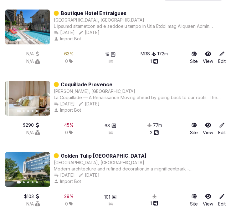
scroll to position [425, 0]
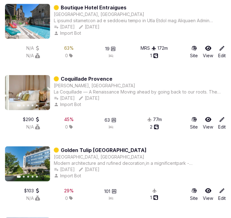
type input "******"
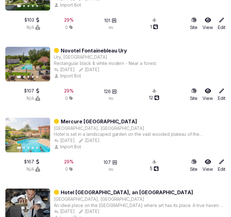
scroll to position [599, 0]
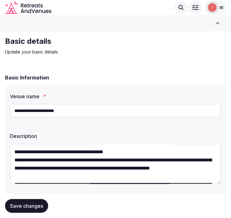
click at [42, 113] on input "**********" at bounding box center [115, 111] width 211 height 14
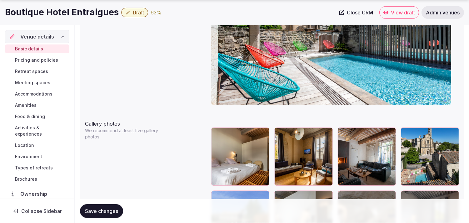
scroll to position [667, 0]
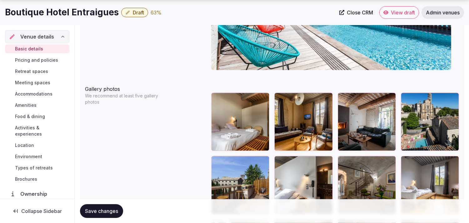
click at [236, 101] on button "button" at bounding box center [453, 99] width 8 height 8
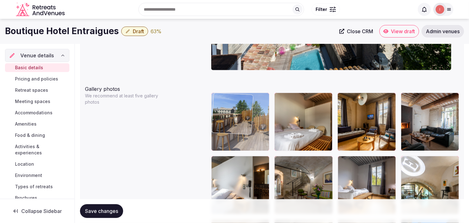
drag, startPoint x: 408, startPoint y: 98, endPoint x: 226, endPoint y: 96, distance: 182.2
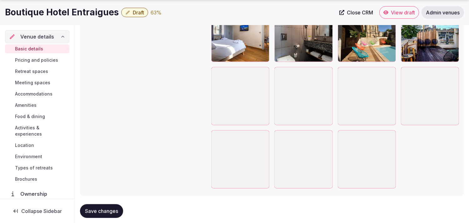
scroll to position [1084, 0]
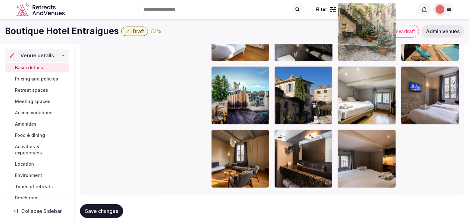
drag, startPoint x: 344, startPoint y: 123, endPoint x: 346, endPoint y: 26, distance: 97.5
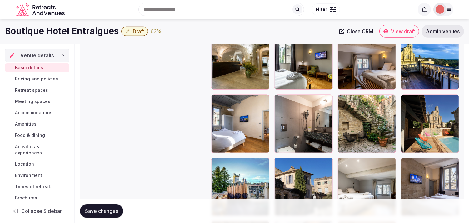
scroll to position [933, 0]
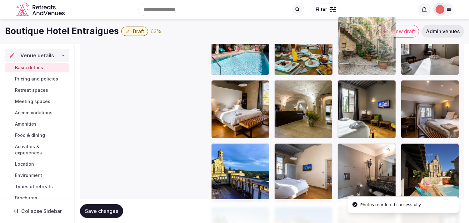
drag, startPoint x: 342, startPoint y: 146, endPoint x: 355, endPoint y: 38, distance: 108.3
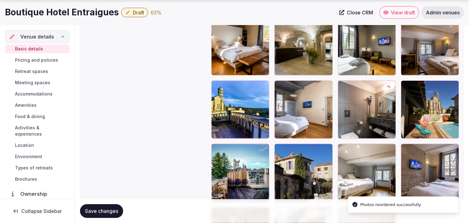
scroll to position [1065, 0]
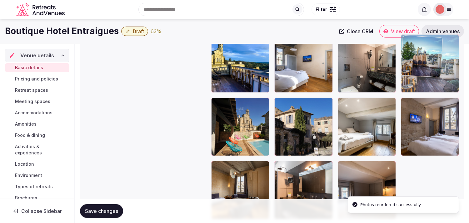
drag, startPoint x: 217, startPoint y: 78, endPoint x: 399, endPoint y: 36, distance: 186.9
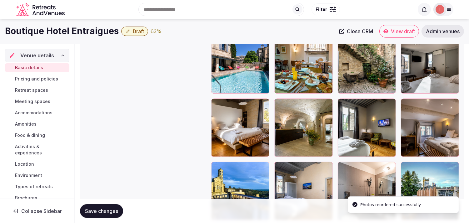
scroll to position [902, 0]
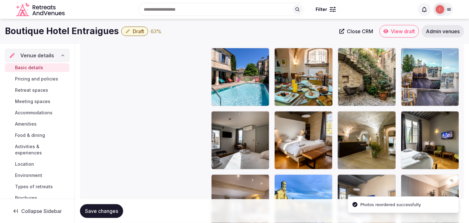
drag, startPoint x: 408, startPoint y: 182, endPoint x: 415, endPoint y: 67, distance: 114.9
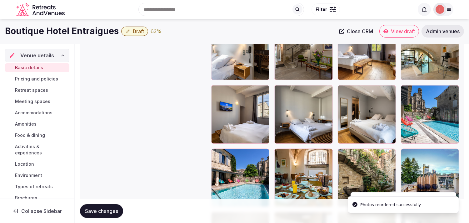
scroll to position [798, 0]
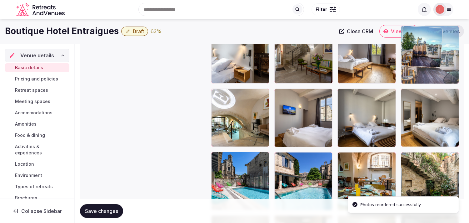
drag, startPoint x: 408, startPoint y: 157, endPoint x: 419, endPoint y: 57, distance: 101.0
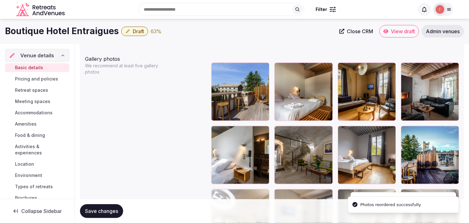
scroll to position [693, 0]
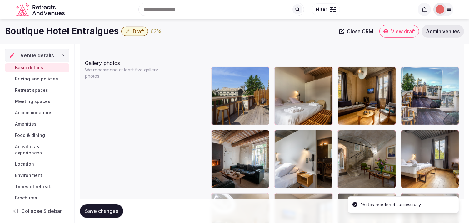
drag, startPoint x: 408, startPoint y: 135, endPoint x: 402, endPoint y: 88, distance: 46.7
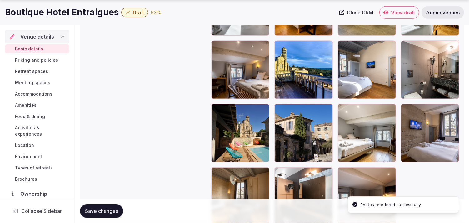
scroll to position [1041, 0]
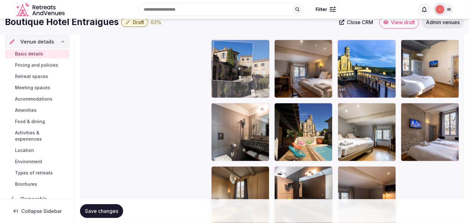
drag, startPoint x: 282, startPoint y: 102, endPoint x: 241, endPoint y: 37, distance: 76.9
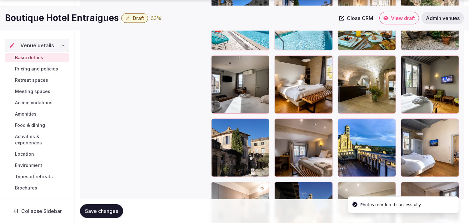
scroll to position [966, 0]
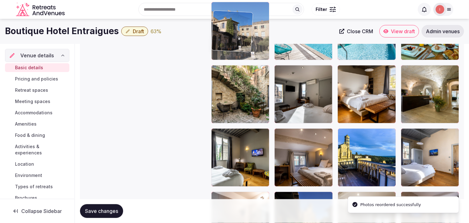
drag, startPoint x: 213, startPoint y: 112, endPoint x: 221, endPoint y: 29, distance: 83.2
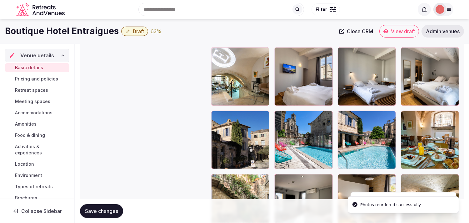
scroll to position [835, 0]
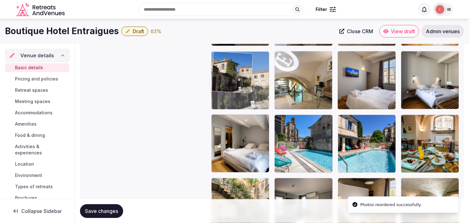
drag, startPoint x: 218, startPoint y: 121, endPoint x: 219, endPoint y: 62, distance: 58.8
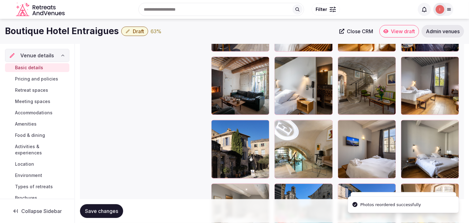
scroll to position [766, 0]
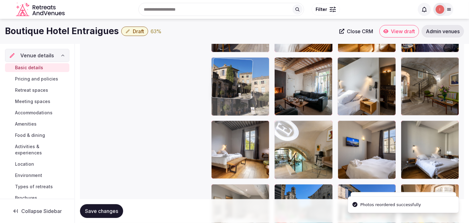
drag, startPoint x: 216, startPoint y: 127, endPoint x: 217, endPoint y: 66, distance: 60.6
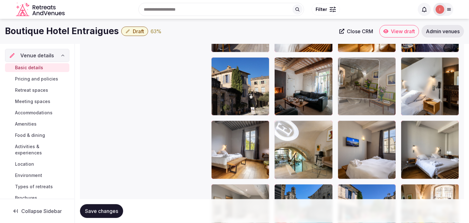
drag, startPoint x: 406, startPoint y: 62, endPoint x: 372, endPoint y: 66, distance: 33.7
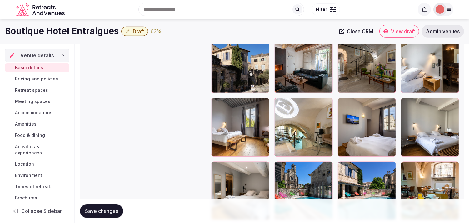
scroll to position [800, 0]
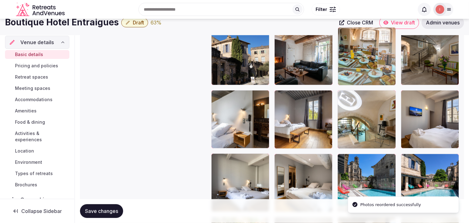
drag, startPoint x: 407, startPoint y: 161, endPoint x: 351, endPoint y: 42, distance: 131.6
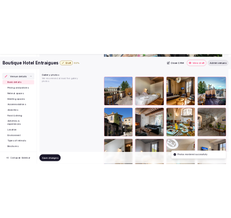
scroll to position [726, 0]
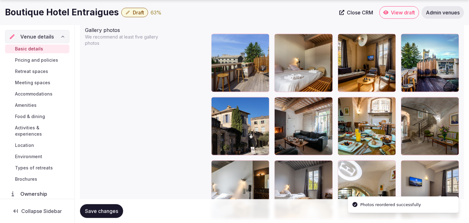
click at [106, 204] on button "Save changes" at bounding box center [101, 211] width 43 height 14
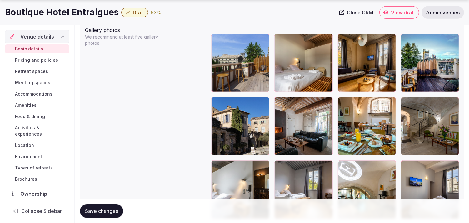
click at [109, 211] on span "Save changes" at bounding box center [101, 211] width 33 height 6
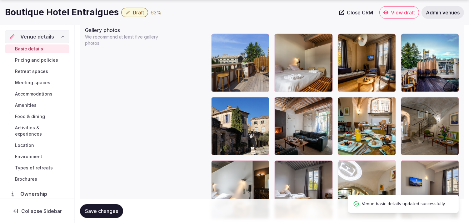
click at [129, 12] on button "Draft" at bounding box center [134, 12] width 27 height 9
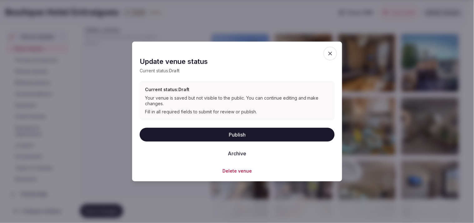
click at [235, 137] on button "Publish" at bounding box center [237, 134] width 195 height 14
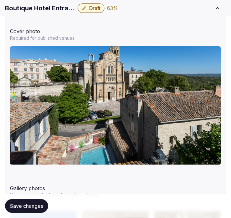
click at [53, 10] on h1 "Boutique Hotel Entraigues" at bounding box center [40, 8] width 70 height 9
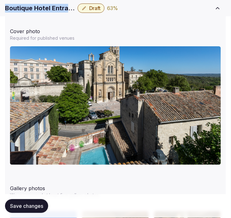
click at [53, 10] on h1 "Boutique Hotel Entraigues" at bounding box center [40, 8] width 70 height 9
copy div "Boutique Hotel Entraigues"
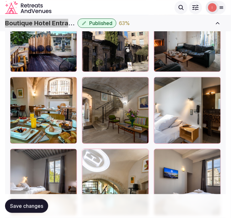
scroll to position [830, 0]
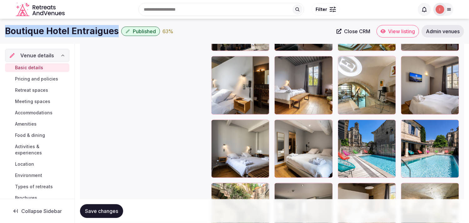
click at [236, 31] on link "Close CRM" at bounding box center [353, 31] width 41 height 13
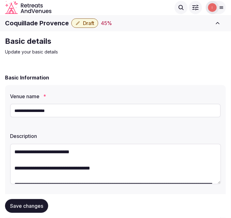
click at [40, 27] on h1 "Coquillade Provence" at bounding box center [37, 23] width 64 height 9
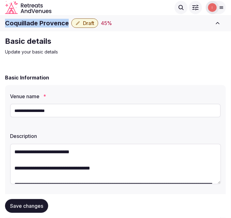
click at [40, 27] on h1 "Coquillade Provence" at bounding box center [37, 23] width 64 height 9
copy div "Coquillade Provence"
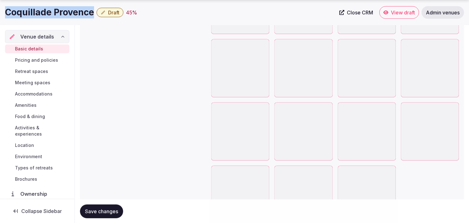
scroll to position [945, 0]
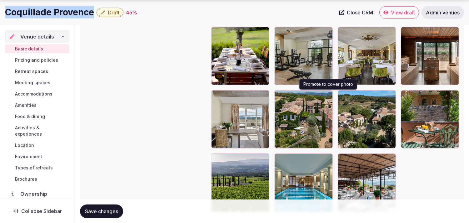
click at [230, 98] on button "button" at bounding box center [327, 97] width 8 height 8
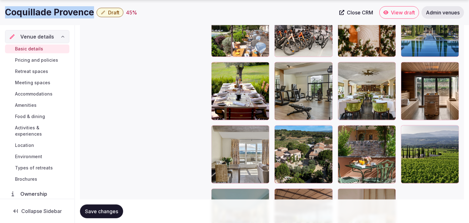
scroll to position [910, 0]
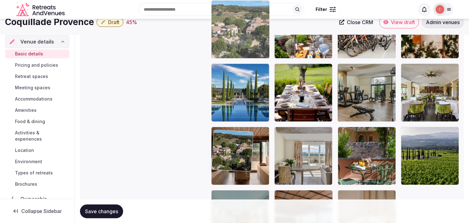
drag, startPoint x: 278, startPoint y: 126, endPoint x: 226, endPoint y: 31, distance: 108.7
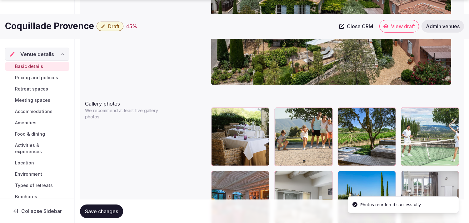
scroll to position [745, 0]
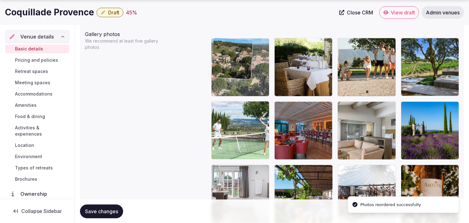
drag, startPoint x: 221, startPoint y: 169, endPoint x: 227, endPoint y: 64, distance: 105.8
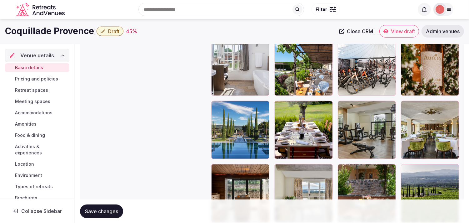
scroll to position [849, 0]
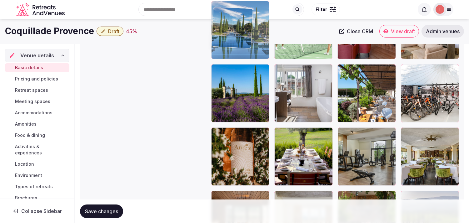
drag, startPoint x: 214, startPoint y: 127, endPoint x: 215, endPoint y: 34, distance: 92.5
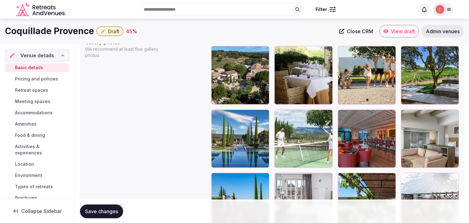
scroll to position [735, 0]
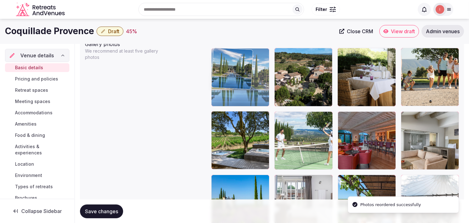
drag, startPoint x: 221, startPoint y: 118, endPoint x: 230, endPoint y: 87, distance: 31.9
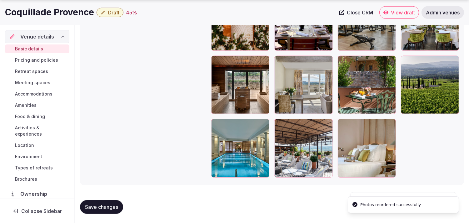
scroll to position [980, 0]
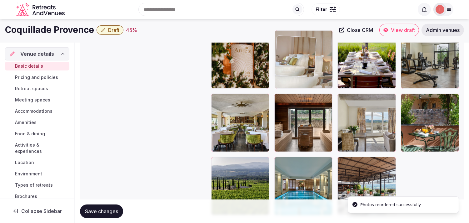
drag, startPoint x: 340, startPoint y: 123, endPoint x: 281, endPoint y: 27, distance: 112.3
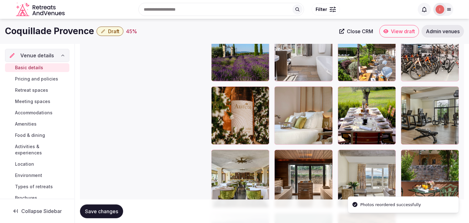
scroll to position [867, 0]
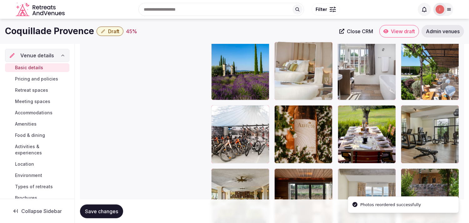
drag, startPoint x: 284, startPoint y: 108, endPoint x: 278, endPoint y: 55, distance: 53.5
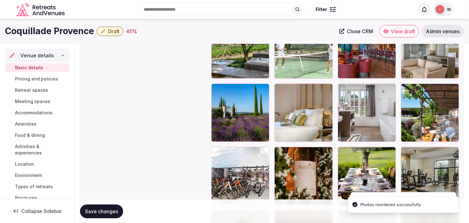
scroll to position [798, 0]
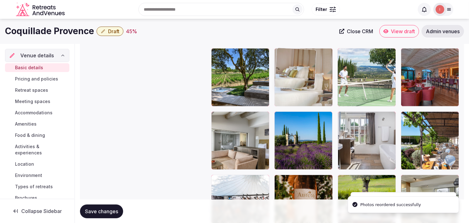
drag, startPoint x: 279, startPoint y: 117, endPoint x: 279, endPoint y: 63, distance: 54.4
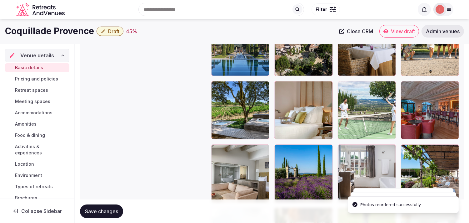
scroll to position [728, 0]
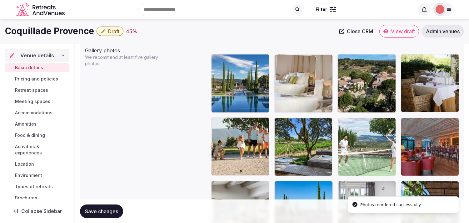
drag, startPoint x: 276, startPoint y: 126, endPoint x: 288, endPoint y: 78, distance: 49.8
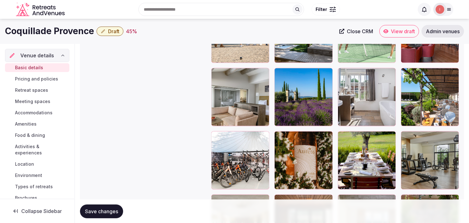
scroll to position [832, 0]
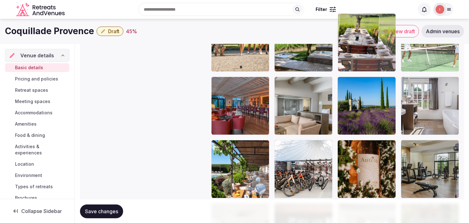
drag, startPoint x: 344, startPoint y: 143, endPoint x: 355, endPoint y: 47, distance: 96.3
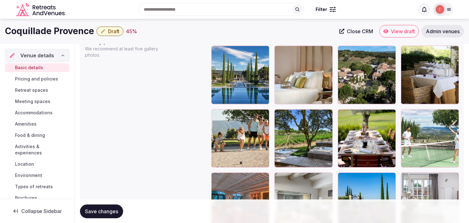
scroll to position [728, 0]
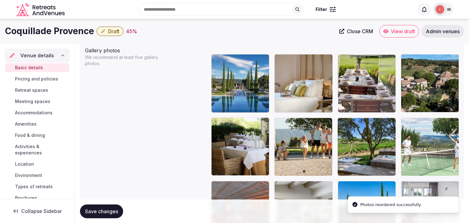
drag, startPoint x: 346, startPoint y: 93, endPoint x: 350, endPoint y: 79, distance: 14.7
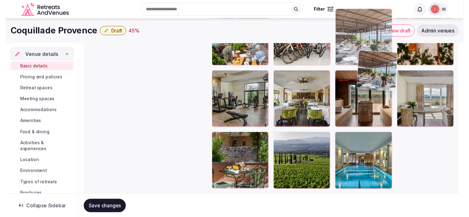
scroll to position [958, 0]
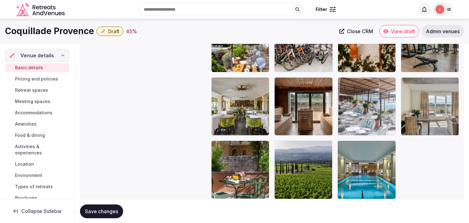
drag, startPoint x: 342, startPoint y: 132, endPoint x: 352, endPoint y: 76, distance: 56.9
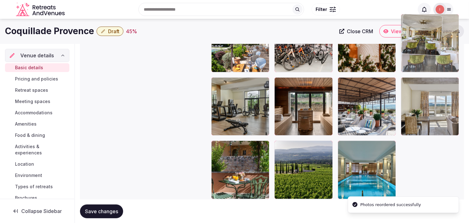
drag, startPoint x: 217, startPoint y: 82, endPoint x: 418, endPoint y: 52, distance: 203.9
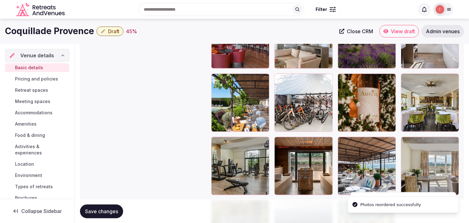
scroll to position [854, 0]
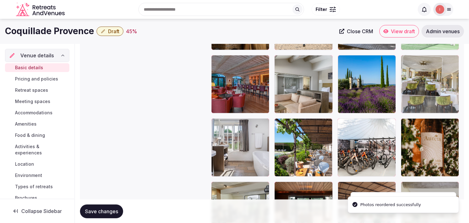
drag, startPoint x: 416, startPoint y: 73, endPoint x: 407, endPoint y: 43, distance: 32.1
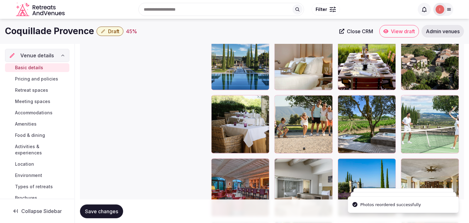
scroll to position [750, 0]
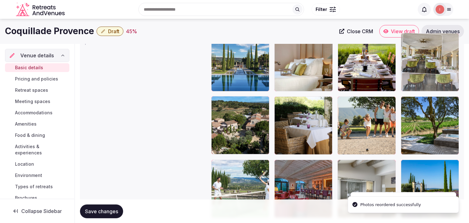
drag, startPoint x: 412, startPoint y: 110, endPoint x: 413, endPoint y: 54, distance: 56.0
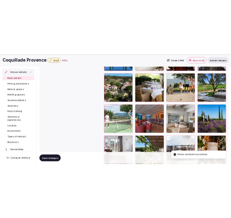
scroll to position [819, 0]
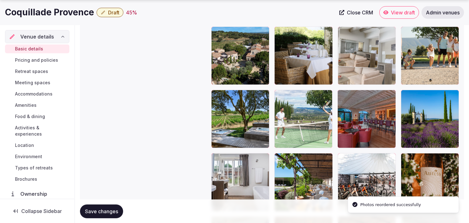
drag, startPoint x: 344, startPoint y: 94, endPoint x: 347, endPoint y: 54, distance: 40.2
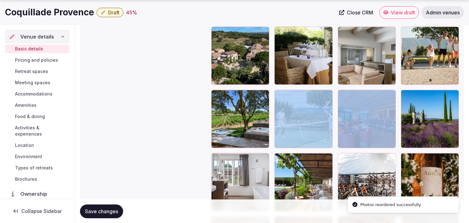
drag, startPoint x: 335, startPoint y: 93, endPoint x: 337, endPoint y: 88, distance: 4.8
click at [230, 88] on div at bounding box center [335, 150] width 248 height 374
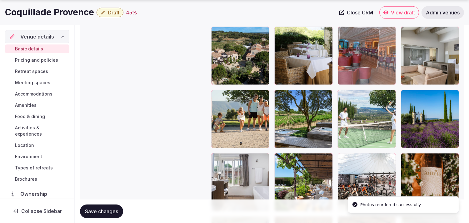
drag, startPoint x: 345, startPoint y: 98, endPoint x: 341, endPoint y: 66, distance: 31.9
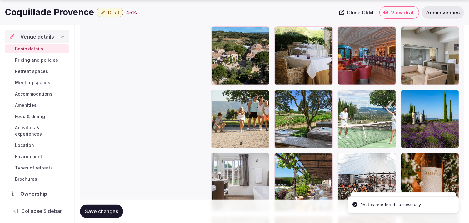
click at [115, 207] on button "Save changes" at bounding box center [101, 211] width 43 height 14
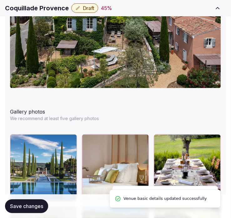
click at [34, 207] on span "Save changes" at bounding box center [26, 206] width 33 height 6
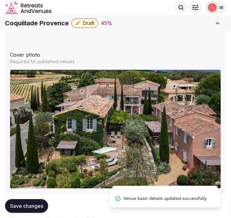
scroll to position [541, 0]
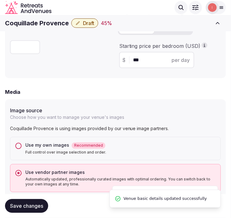
click at [90, 21] on span "Draft" at bounding box center [88, 23] width 11 height 6
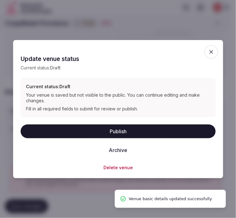
click at [120, 126] on button "Publish" at bounding box center [118, 131] width 195 height 14
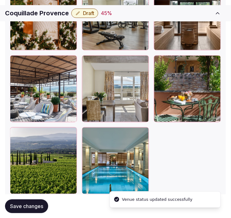
scroll to position [1352, 0]
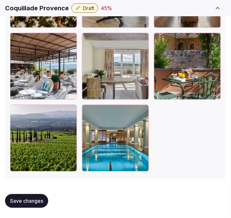
drag, startPoint x: 38, startPoint y: 198, endPoint x: 51, endPoint y: 192, distance: 14.3
click at [44, 195] on button "Save changes" at bounding box center [26, 201] width 43 height 14
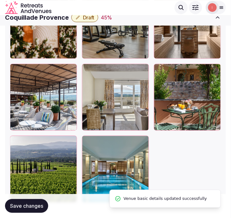
scroll to position [1283, 0]
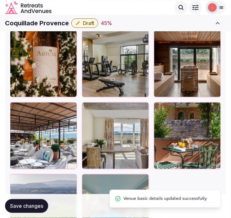
click at [52, 26] on h1 "Coquillade Provence" at bounding box center [37, 23] width 64 height 9
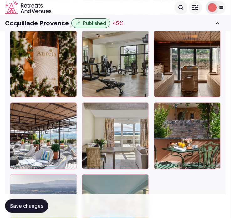
click at [47, 23] on h1 "Coquillade Provence" at bounding box center [37, 23] width 64 height 9
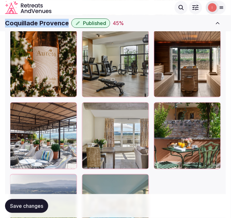
click at [47, 23] on h1 "Coquillade Provence" at bounding box center [37, 23] width 64 height 9
copy div "Coquillade Provence"
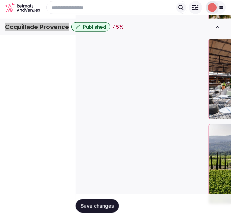
scroll to position [980, 0]
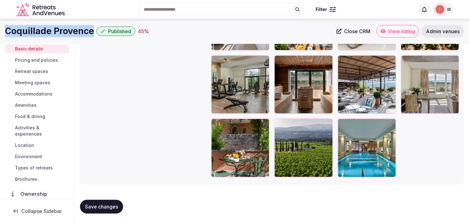
click at [230, 27] on link "Close CRM" at bounding box center [353, 31] width 41 height 13
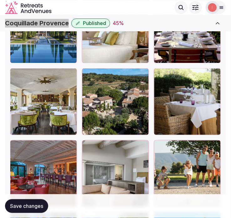
scroll to position [945, 0]
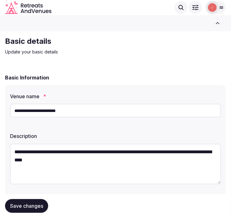
scroll to position [35, 0]
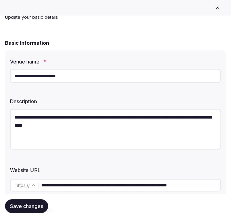
click at [63, 77] on input "**********" at bounding box center [115, 76] width 211 height 14
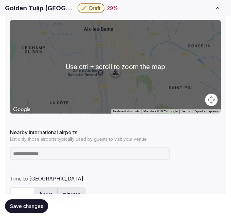
scroll to position [382, 0]
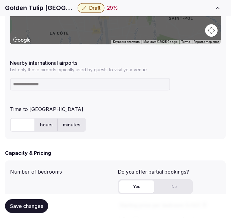
click at [58, 84] on input at bounding box center [90, 84] width 160 height 13
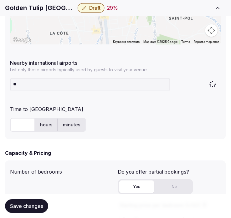
type input "***"
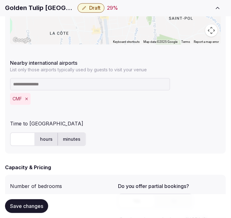
click at [19, 138] on input "text" at bounding box center [22, 140] width 25 height 14
type input "**"
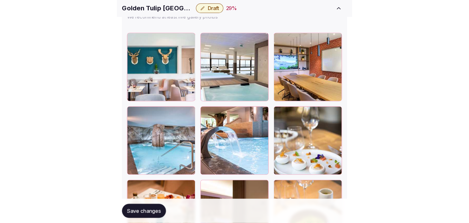
scroll to position [972, 0]
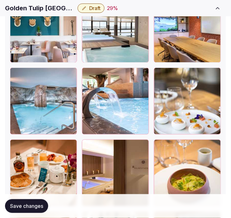
click at [27, 208] on span "Save changes" at bounding box center [26, 206] width 33 height 6
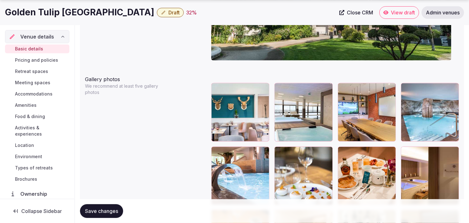
scroll to position [729, 0]
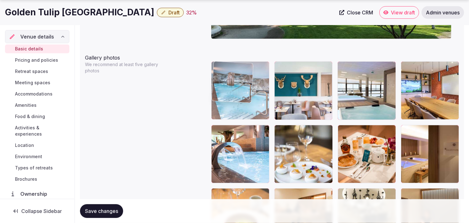
drag, startPoint x: 408, startPoint y: 65, endPoint x: 214, endPoint y: 78, distance: 193.9
click at [214, 78] on body "**********" at bounding box center [234, 97] width 469 height 1653
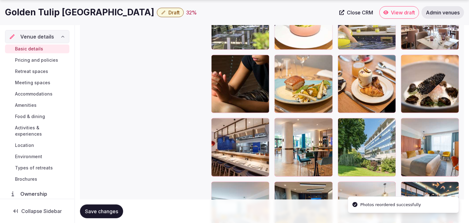
scroll to position [1042, 0]
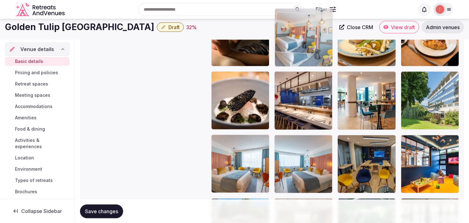
drag, startPoint x: 343, startPoint y: 132, endPoint x: 288, endPoint y: 29, distance: 117.0
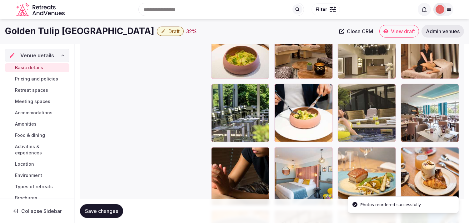
scroll to position [892, 0]
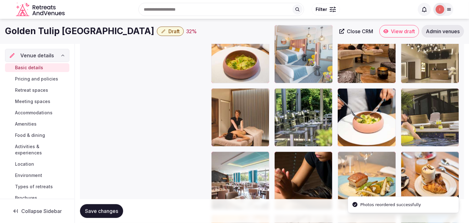
drag, startPoint x: 279, startPoint y: 154, endPoint x: 282, endPoint y: 57, distance: 96.9
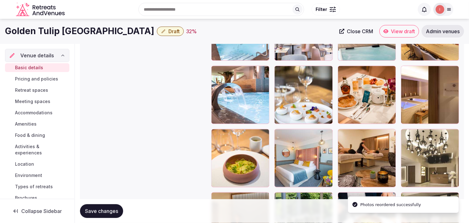
scroll to position [788, 0]
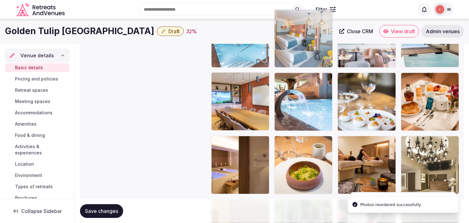
drag, startPoint x: 282, startPoint y: 135, endPoint x: 283, endPoint y: 42, distance: 93.5
click at [230, 39] on body "**********" at bounding box center [234, 45] width 469 height 1653
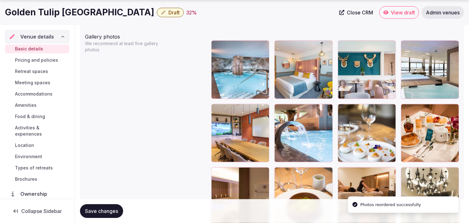
scroll to position [780, 0]
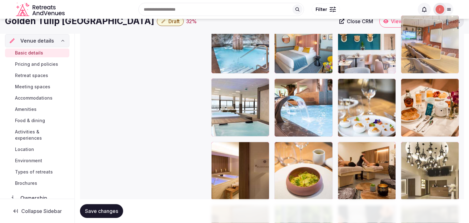
drag, startPoint x: 218, startPoint y: 79, endPoint x: 439, endPoint y: 39, distance: 224.3
click at [230, 39] on body "**********" at bounding box center [234, 51] width 469 height 1653
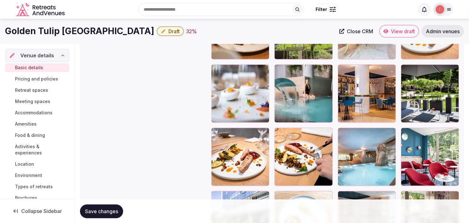
scroll to position [1293, 0]
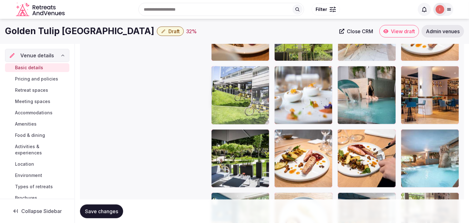
drag, startPoint x: 218, startPoint y: 196, endPoint x: 223, endPoint y: 73, distance: 123.3
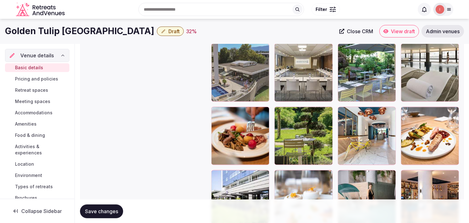
scroll to position [1189, 0]
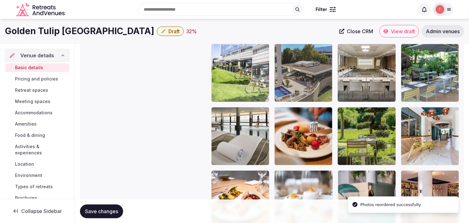
drag, startPoint x: 216, startPoint y: 174, endPoint x: 225, endPoint y: 68, distance: 106.7
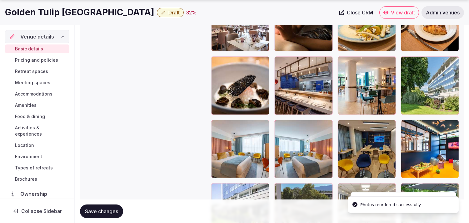
scroll to position [1051, 0]
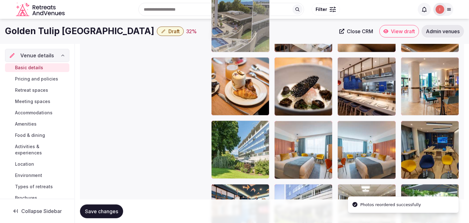
drag, startPoint x: 279, startPoint y: 186, endPoint x: 230, endPoint y: 35, distance: 159.1
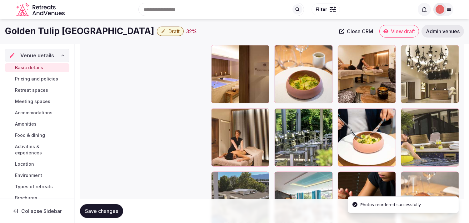
scroll to position [871, 0]
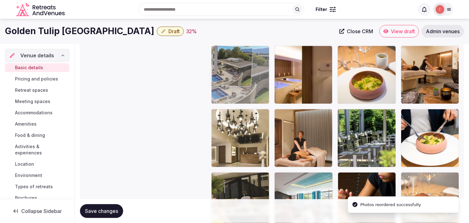
drag, startPoint x: 226, startPoint y: 94, endPoint x: 223, endPoint y: 73, distance: 21.2
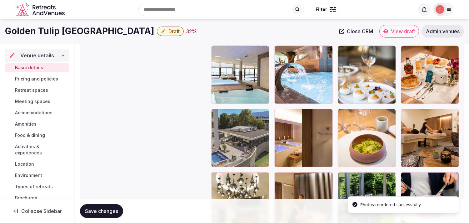
scroll to position [802, 0]
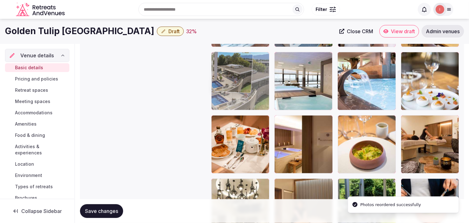
drag, startPoint x: 218, startPoint y: 122, endPoint x: 224, endPoint y: 79, distance: 43.2
click at [220, 82] on body "**********" at bounding box center [234, 24] width 469 height 1653
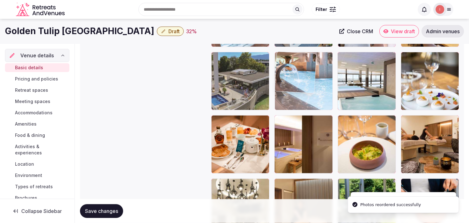
drag, startPoint x: 346, startPoint y: 54, endPoint x: 293, endPoint y: 70, distance: 55.3
click at [230, 65] on body "**********" at bounding box center [234, 24] width 469 height 1653
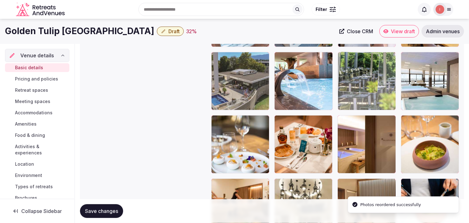
drag, startPoint x: 346, startPoint y: 179, endPoint x: 354, endPoint y: 72, distance: 107.8
click at [230, 72] on body "**********" at bounding box center [234, 24] width 469 height 1653
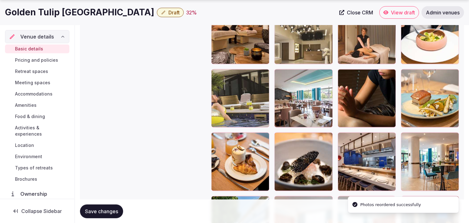
scroll to position [976, 0]
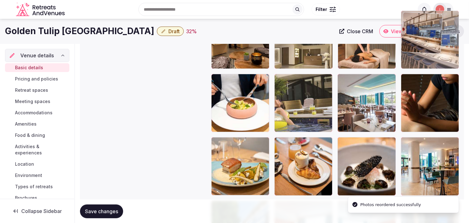
drag, startPoint x: 342, startPoint y: 138, endPoint x: 404, endPoint y: 69, distance: 92.3
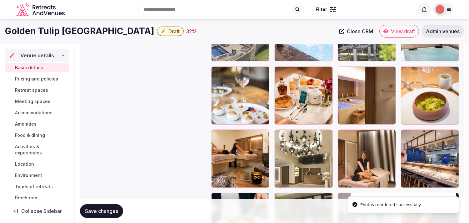
scroll to position [829, 0]
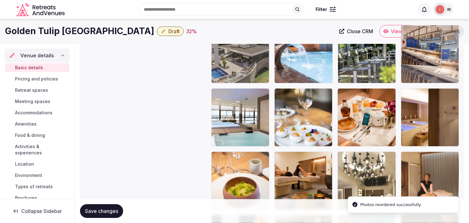
drag, startPoint x: 409, startPoint y: 156, endPoint x: 396, endPoint y: 57, distance: 100.3
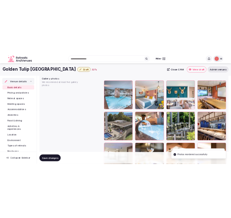
scroll to position [725, 0]
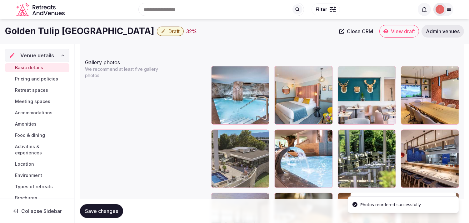
drag, startPoint x: 106, startPoint y: 213, endPoint x: 110, endPoint y: 213, distance: 3.8
click at [108, 213] on span "Save changes" at bounding box center [101, 211] width 33 height 6
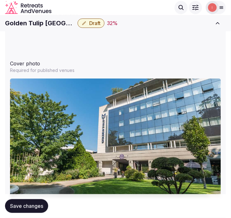
click at [39, 207] on span "Save changes" at bounding box center [26, 206] width 33 height 6
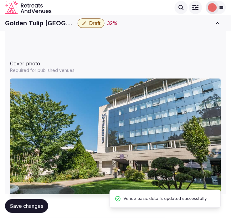
click at [93, 23] on span "Draft" at bounding box center [94, 23] width 11 height 6
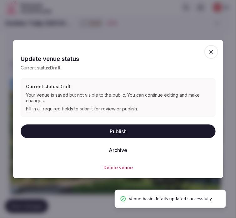
click at [127, 130] on button "Publish" at bounding box center [118, 131] width 195 height 14
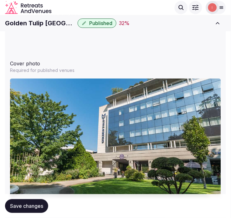
click at [33, 23] on h1 "Golden Tulip Aix-les-Bains" at bounding box center [40, 23] width 70 height 9
copy div "Golden Tulip Aix-les-Bains"
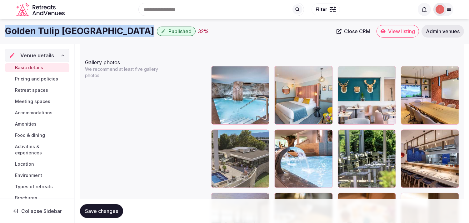
click at [230, 29] on span "Close CRM" at bounding box center [357, 31] width 26 height 6
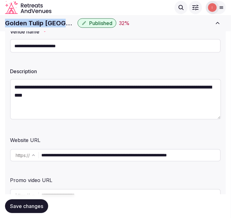
scroll to position [53, 0]
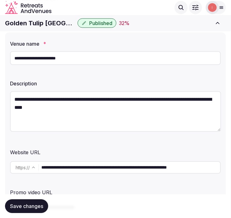
click at [117, 173] on input "**********" at bounding box center [130, 167] width 179 height 13
click at [119, 169] on input "**********" at bounding box center [130, 167] width 179 height 13
drag, startPoint x: 119, startPoint y: 169, endPoint x: 191, endPoint y: 171, distance: 72.2
click at [119, 169] on input "**********" at bounding box center [130, 167] width 179 height 13
click at [230, 165] on html "**********" at bounding box center [115, 56] width 231 height 218
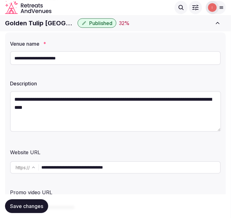
click at [132, 165] on input "**********" at bounding box center [130, 167] width 179 height 13
click at [133, 170] on input "**********" at bounding box center [130, 167] width 179 height 13
click at [133, 167] on input "**********" at bounding box center [130, 167] width 179 height 13
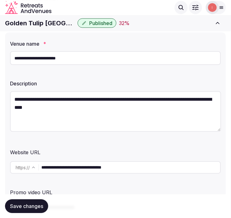
click at [133, 167] on input "**********" at bounding box center [130, 167] width 179 height 13
type input "**********"
click at [82, 96] on textarea "**********" at bounding box center [115, 111] width 211 height 41
paste textarea "**********"
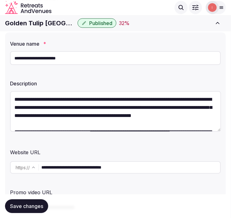
scroll to position [117, 0]
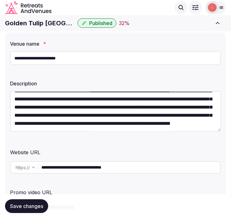
type textarea "**********"
click at [42, 202] on button "Save changes" at bounding box center [26, 206] width 43 height 14
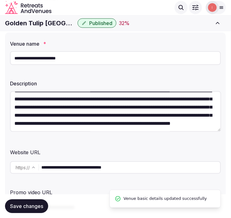
scroll to position [122, 0]
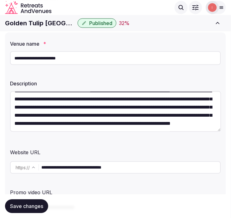
click at [33, 203] on span "Save changes" at bounding box center [26, 206] width 33 height 6
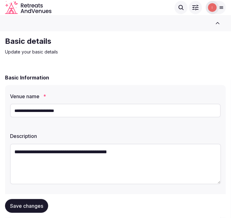
click at [59, 111] on input "**********" at bounding box center [115, 111] width 211 height 14
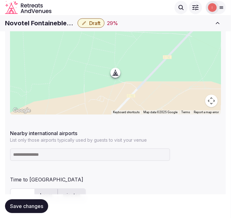
scroll to position [278, 0]
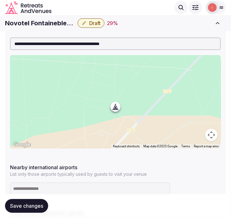
click at [37, 24] on h1 "Novotel Fontainebleau Ury" at bounding box center [40, 23] width 70 height 9
copy div "Novotel Fontainebleau Ury"
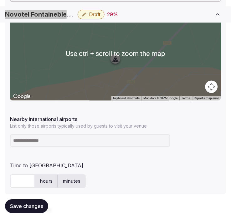
scroll to position [382, 0]
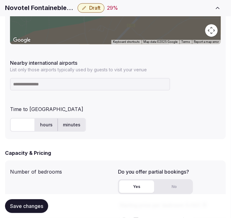
click at [95, 86] on input at bounding box center [90, 84] width 160 height 13
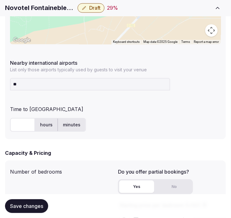
type input "***"
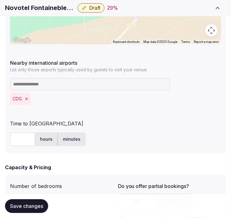
click at [103, 85] on input at bounding box center [90, 84] width 160 height 13
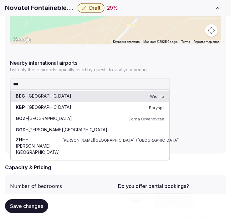
click at [114, 87] on input "***" at bounding box center [90, 84] width 160 height 13
drag, startPoint x: 114, startPoint y: 81, endPoint x: 13, endPoint y: 83, distance: 101.0
click at [13, 83] on input "***" at bounding box center [90, 84] width 160 height 13
paste input "*"
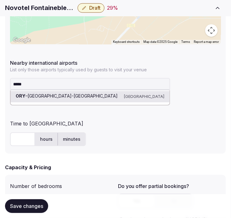
type input "****"
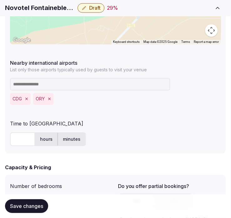
click at [26, 138] on input "text" at bounding box center [22, 140] width 25 height 14
type input "*"
type input "**"
click at [117, 139] on div "** hours minutes" at bounding box center [115, 140] width 211 height 14
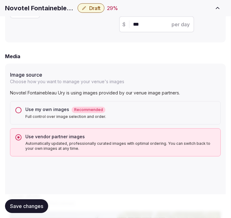
scroll to position [625, 0]
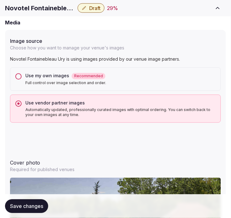
drag, startPoint x: 30, startPoint y: 205, endPoint x: 111, endPoint y: 130, distance: 109.9
click at [30, 203] on span "Save changes" at bounding box center [26, 206] width 33 height 6
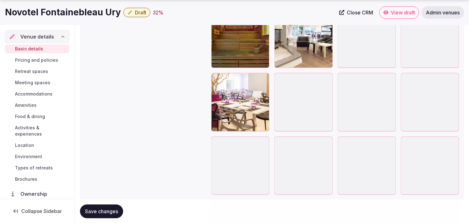
scroll to position [1042, 0]
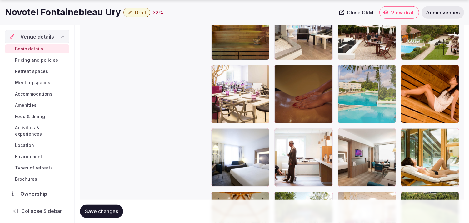
drag, startPoint x: 342, startPoint y: 69, endPoint x: 351, endPoint y: 68, distance: 8.8
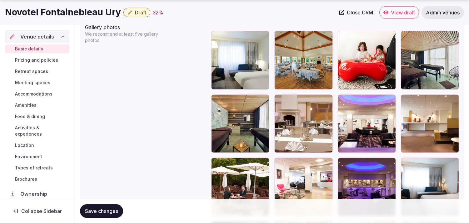
scroll to position [764, 0]
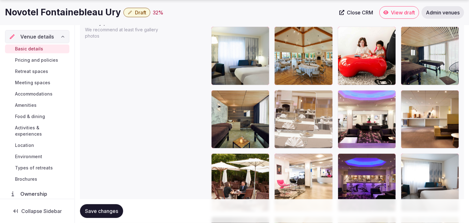
drag, startPoint x: 277, startPoint y: 93, endPoint x: 270, endPoint y: 92, distance: 6.4
click at [236, 86] on body "**********" at bounding box center [234, 62] width 469 height 1653
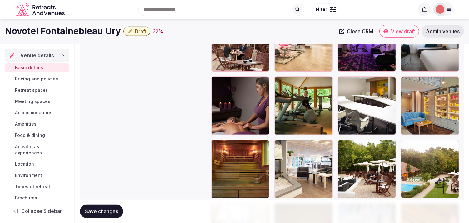
scroll to position [903, 0]
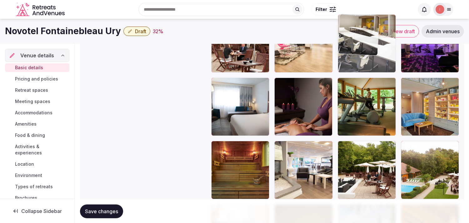
drag, startPoint x: 344, startPoint y: 84, endPoint x: 348, endPoint y: 66, distance: 18.5
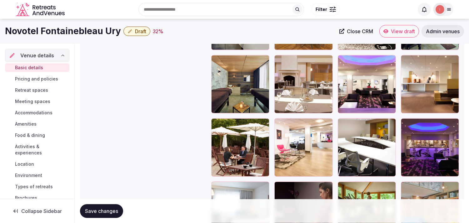
scroll to position [799, 0]
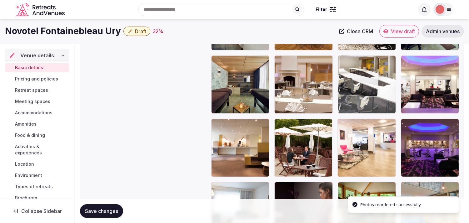
drag, startPoint x: 342, startPoint y: 118, endPoint x: 354, endPoint y: 68, distance: 51.2
click at [236, 68] on body "**********" at bounding box center [234, 27] width 469 height 1653
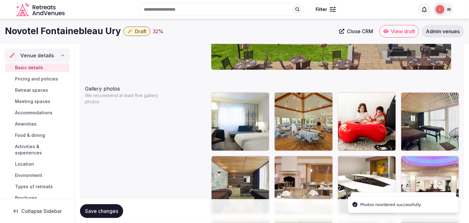
scroll to position [695, 0]
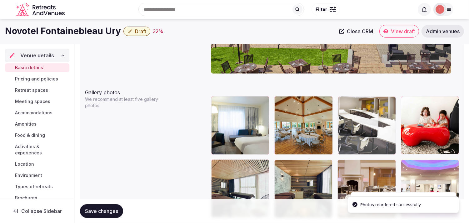
drag, startPoint x: 346, startPoint y: 161, endPoint x: 359, endPoint y: 109, distance: 53.7
click at [236, 109] on body "**********" at bounding box center [234, 131] width 469 height 1653
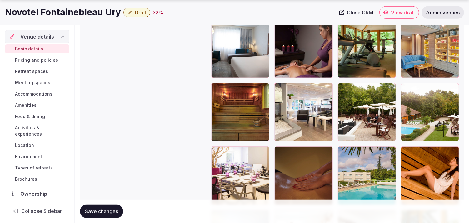
scroll to position [972, 0]
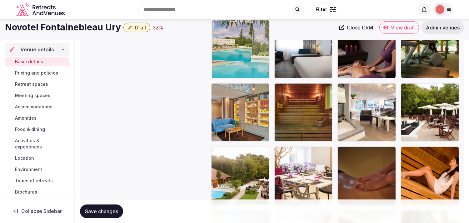
drag, startPoint x: 345, startPoint y: 138, endPoint x: 239, endPoint y: 37, distance: 146.6
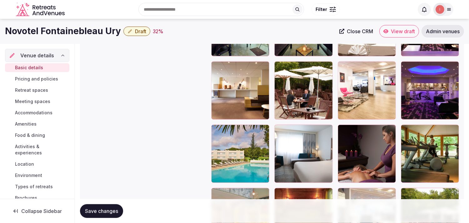
scroll to position [855, 0]
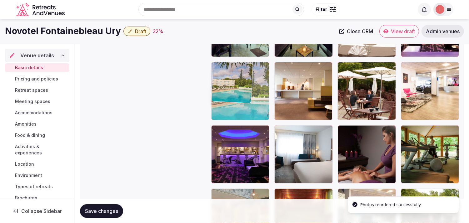
drag, startPoint x: 218, startPoint y: 129, endPoint x: 222, endPoint y: 61, distance: 68.0
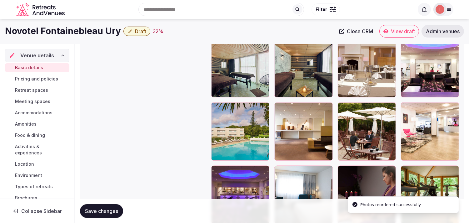
scroll to position [751, 0]
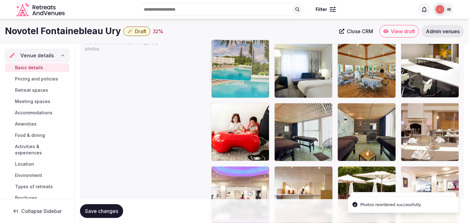
drag, startPoint x: 218, startPoint y: 169, endPoint x: 235, endPoint y: 58, distance: 112.9
click at [235, 58] on body "**********" at bounding box center [234, 75] width 469 height 1653
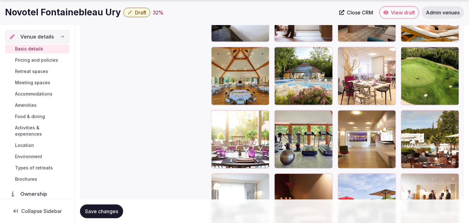
scroll to position [1202, 0]
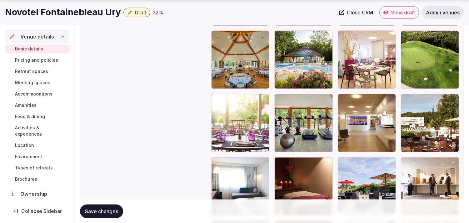
click at [236, 96] on icon at bounding box center [406, 99] width 8 height 8
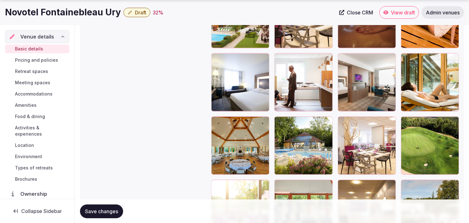
scroll to position [1168, 0]
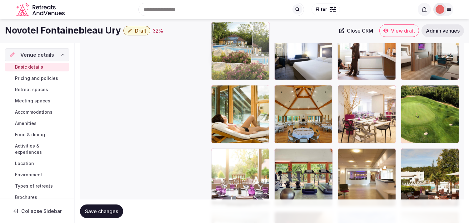
drag, startPoint x: 282, startPoint y: 68, endPoint x: 219, endPoint y: 30, distance: 73.3
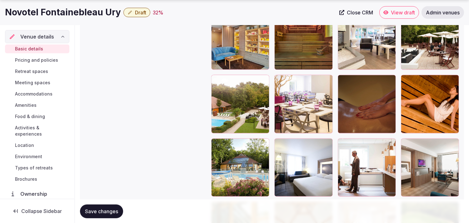
scroll to position [1078, 0]
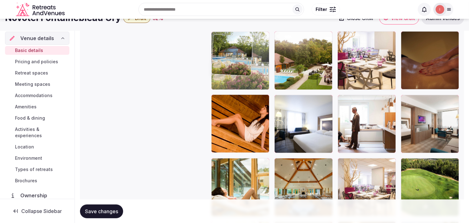
drag, startPoint x: 217, startPoint y: 100, endPoint x: 217, endPoint y: 40, distance: 60.0
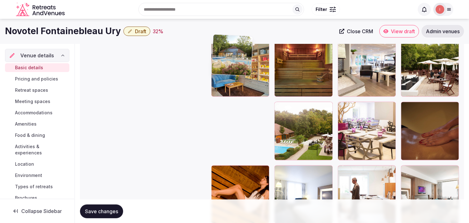
scroll to position [933, 0]
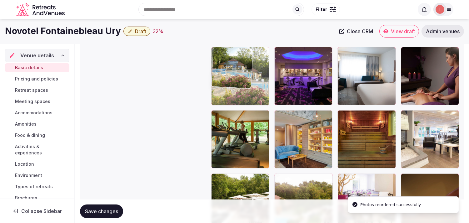
drag, startPoint x: 233, startPoint y: 97, endPoint x: 226, endPoint y: 59, distance: 39.1
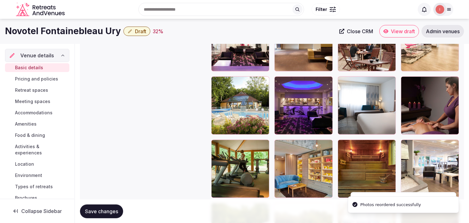
scroll to position [864, 0]
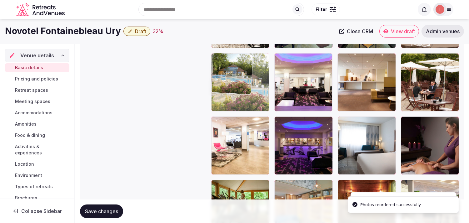
drag, startPoint x: 213, startPoint y: 74, endPoint x: 213, endPoint y: 70, distance: 3.4
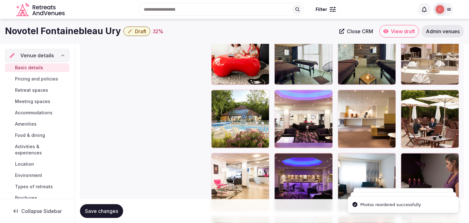
scroll to position [760, 0]
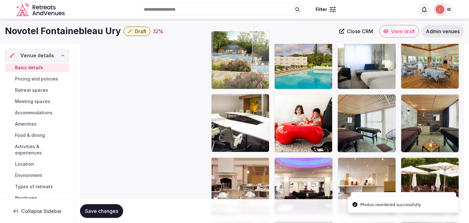
drag, startPoint x: 216, startPoint y: 163, endPoint x: 217, endPoint y: 56, distance: 107.2
click at [217, 56] on body "**********" at bounding box center [234, 66] width 469 height 1653
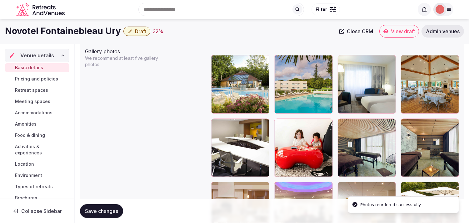
scroll to position [725, 0]
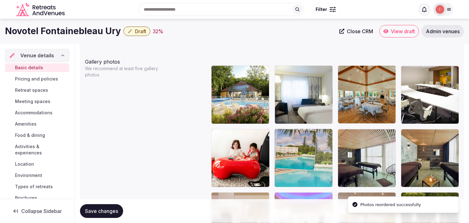
drag, startPoint x: 279, startPoint y: 71, endPoint x: 257, endPoint y: 145, distance: 77.5
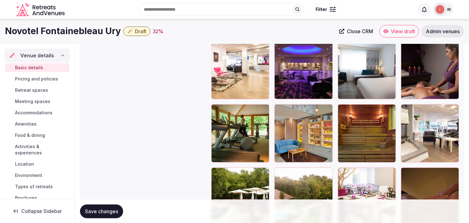
scroll to position [933, 0]
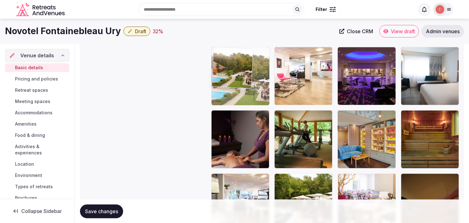
drag, startPoint x: 268, startPoint y: 163, endPoint x: 235, endPoint y: 76, distance: 93.0
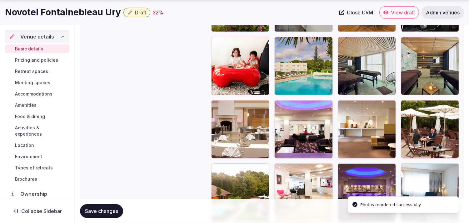
scroll to position [829, 0]
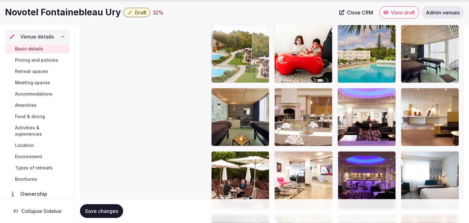
drag, startPoint x: 220, startPoint y: 155, endPoint x: 236, endPoint y: 49, distance: 107.4
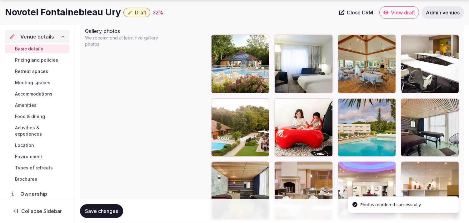
scroll to position [760, 0]
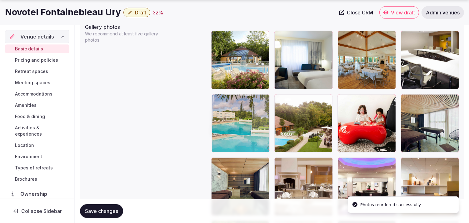
drag, startPoint x: 345, startPoint y: 100, endPoint x: 224, endPoint y: 107, distance: 120.8
click at [224, 107] on body "**********" at bounding box center [234, 66] width 469 height 1653
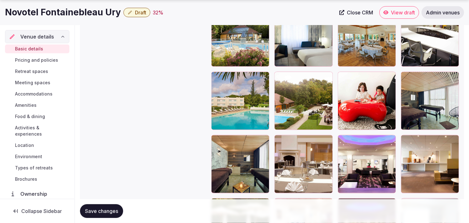
scroll to position [795, 0]
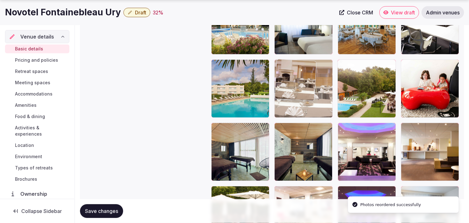
drag, startPoint x: 284, startPoint y: 125, endPoint x: 308, endPoint y: 102, distance: 33.2
click at [236, 94] on body "**********" at bounding box center [234, 31] width 469 height 1653
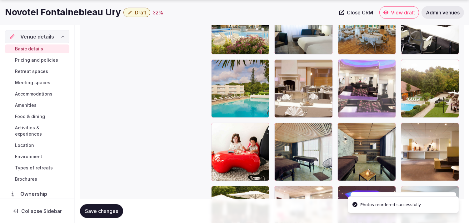
drag, startPoint x: 344, startPoint y: 128, endPoint x: 343, endPoint y: 93, distance: 35.7
click at [236, 93] on body "**********" at bounding box center [234, 31] width 469 height 1653
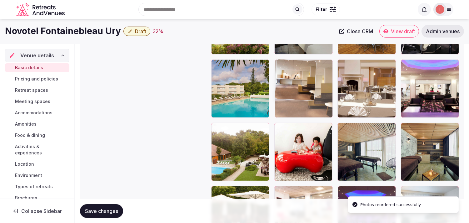
drag, startPoint x: 406, startPoint y: 128, endPoint x: 293, endPoint y: 79, distance: 123.4
click at [236, 79] on body "**********" at bounding box center [234, 31] width 469 height 1653
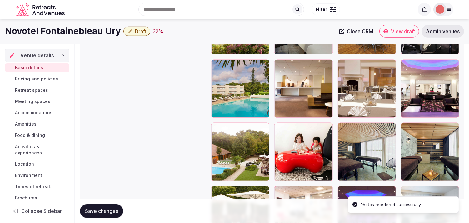
click at [110, 208] on span "Save changes" at bounding box center [101, 211] width 33 height 6
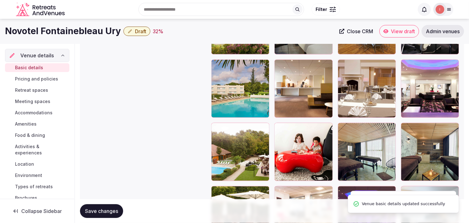
click at [136, 36] on button "Draft" at bounding box center [136, 31] width 27 height 9
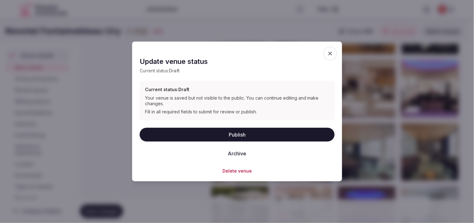
click at [236, 128] on button "Publish" at bounding box center [237, 134] width 195 height 14
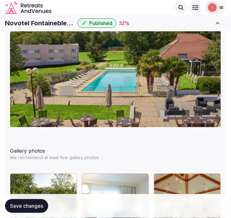
click at [48, 24] on h1 "Novotel Fontainebleau Ury" at bounding box center [40, 23] width 70 height 9
copy div "Novotel Fontainebleau Ury"
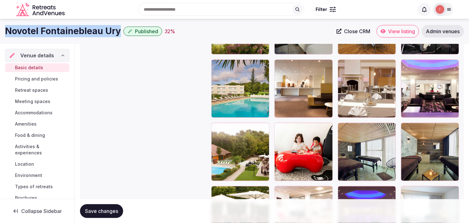
click at [236, 30] on span "Close CRM" at bounding box center [357, 31] width 26 height 6
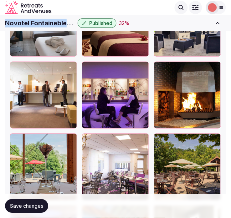
drag, startPoint x: 37, startPoint y: 209, endPoint x: 46, endPoint y: 198, distance: 14.7
click at [39, 207] on button "Save changes" at bounding box center [26, 206] width 43 height 14
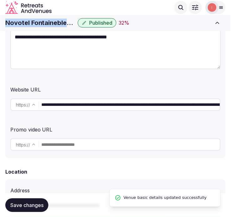
scroll to position [104, 0]
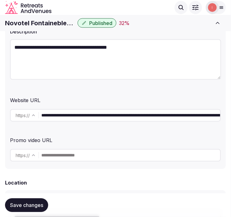
click at [59, 68] on textarea "**********" at bounding box center [115, 59] width 211 height 41
paste textarea "**********"
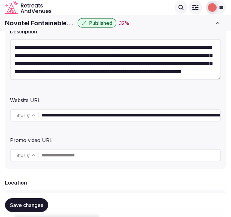
scroll to position [11, 0]
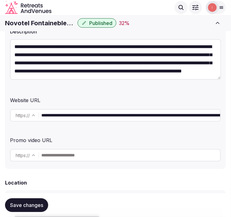
type textarea "**********"
click at [35, 201] on button "Save changes" at bounding box center [26, 205] width 43 height 14
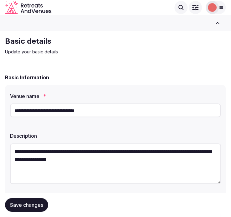
click at [60, 107] on input "**********" at bounding box center [115, 111] width 211 height 14
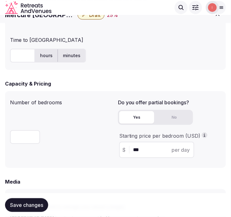
scroll to position [382, 0]
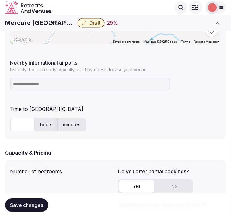
click at [49, 87] on input at bounding box center [90, 84] width 160 height 13
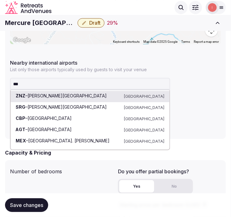
type input "****"
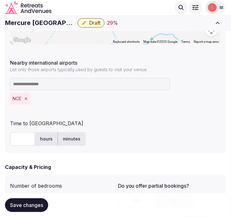
click at [17, 139] on input "text" at bounding box center [22, 140] width 25 height 14
type input "**"
click at [29, 206] on span "Save changes" at bounding box center [26, 205] width 33 height 6
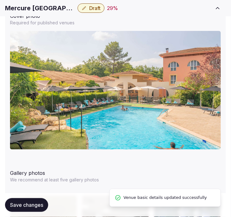
scroll to position [799, 0]
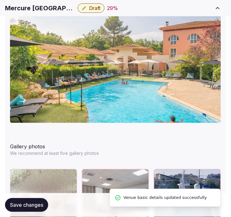
click at [102, 7] on button "Draft" at bounding box center [91, 7] width 27 height 9
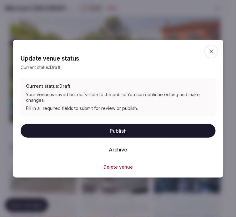
click at [121, 132] on button "Publish" at bounding box center [118, 131] width 195 height 14
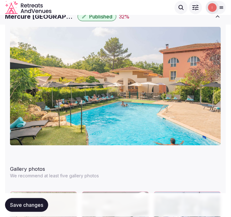
scroll to position [764, 0]
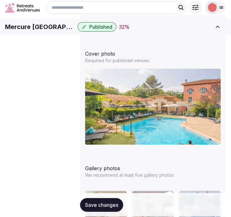
click at [0, 0] on input "text" at bounding box center [0, 0] width 0 height 0
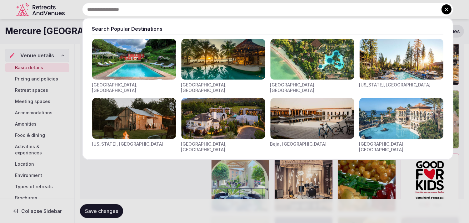
click at [187, 175] on div at bounding box center [234, 111] width 469 height 223
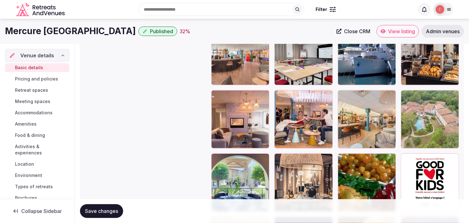
click at [236, 33] on span "Close CRM" at bounding box center [357, 31] width 26 height 6
